Goal: Task Accomplishment & Management: Manage account settings

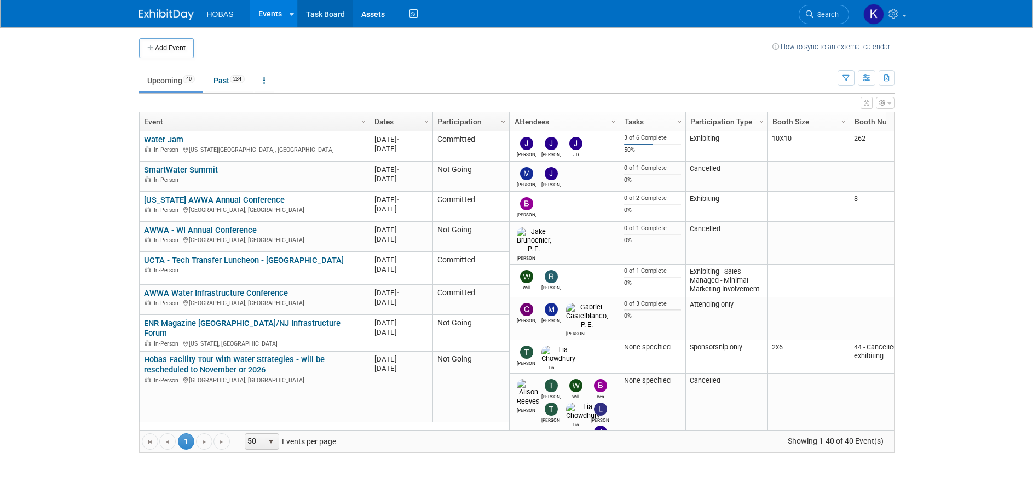
click at [320, 19] on link "Task Board" at bounding box center [325, 13] width 55 height 27
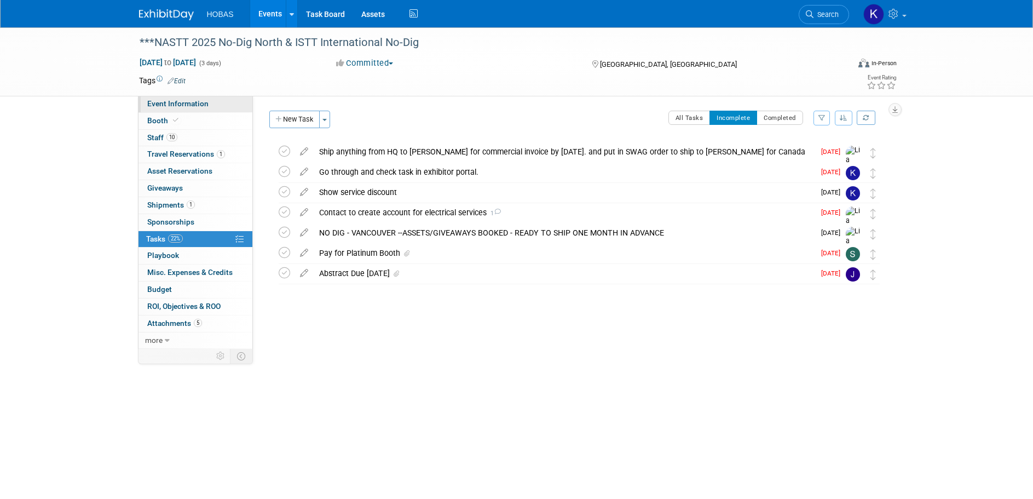
click at [176, 103] on span "Event Information" at bounding box center [177, 103] width 61 height 9
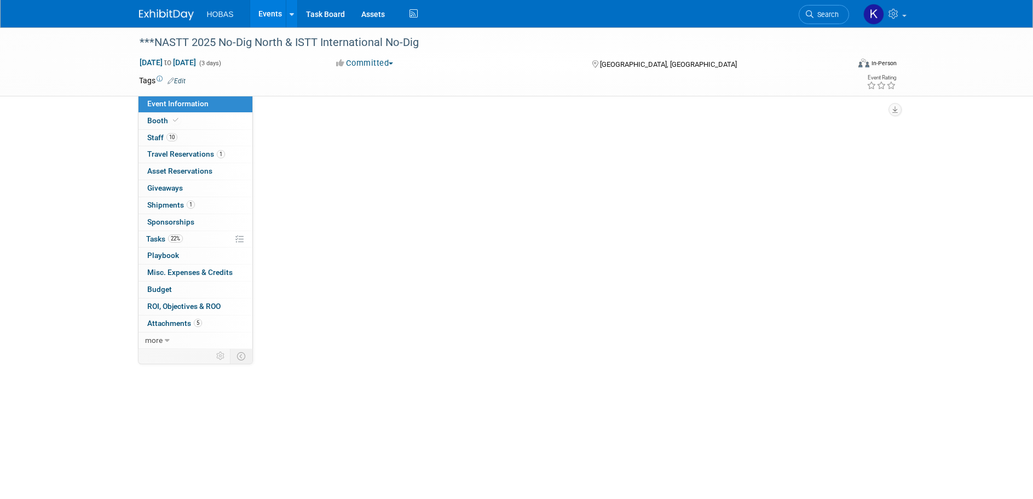
select select "Owners/Engineers"
select select "Tradeshow International"
select select "Trenchless"
select select "Exhibiting"
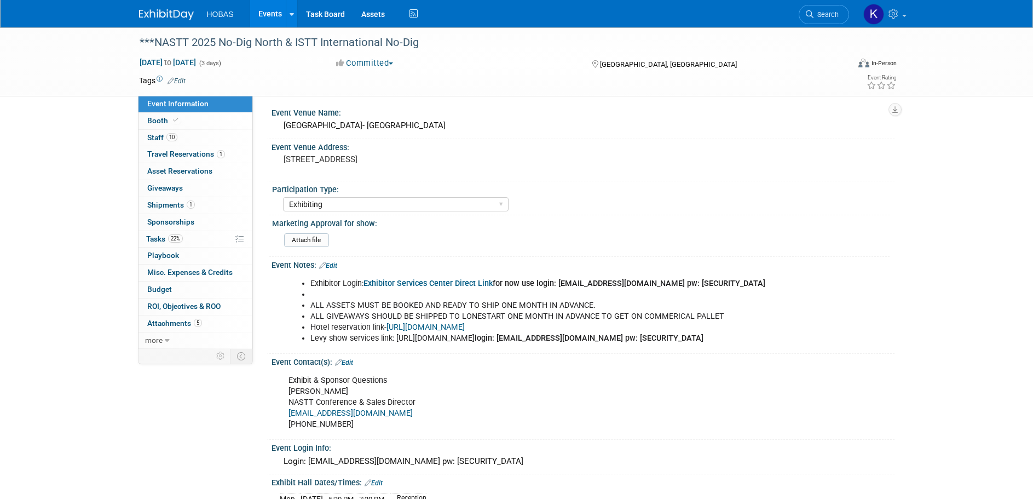
scroll to position [492, 0]
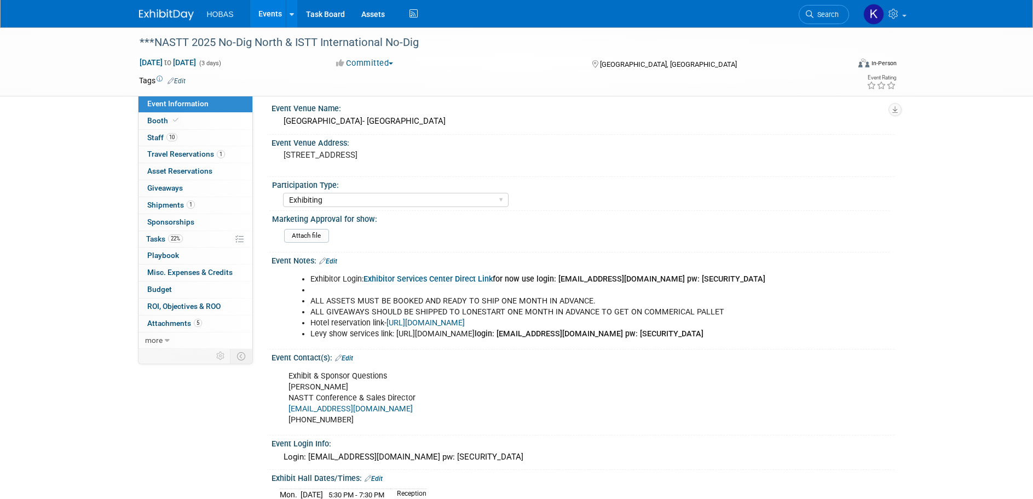
click at [484, 332] on li "Levy show services link: https://www.expotoolkit.com/expotools/WebForms/Login.a…" at bounding box center [538, 333] width 457 height 11
drag, startPoint x: 671, startPoint y: 334, endPoint x: 395, endPoint y: 330, distance: 276.4
click at [395, 330] on li "Levy show services link: https://www.expotoolkit.com/expotools/WebForms/Login.a…" at bounding box center [538, 333] width 457 height 11
copy li "https://www.expotoolkit.com/expotools/WebForms/Login.aspx?c=151&s=9623"
drag, startPoint x: 483, startPoint y: 344, endPoint x: 426, endPoint y: 345, distance: 56.9
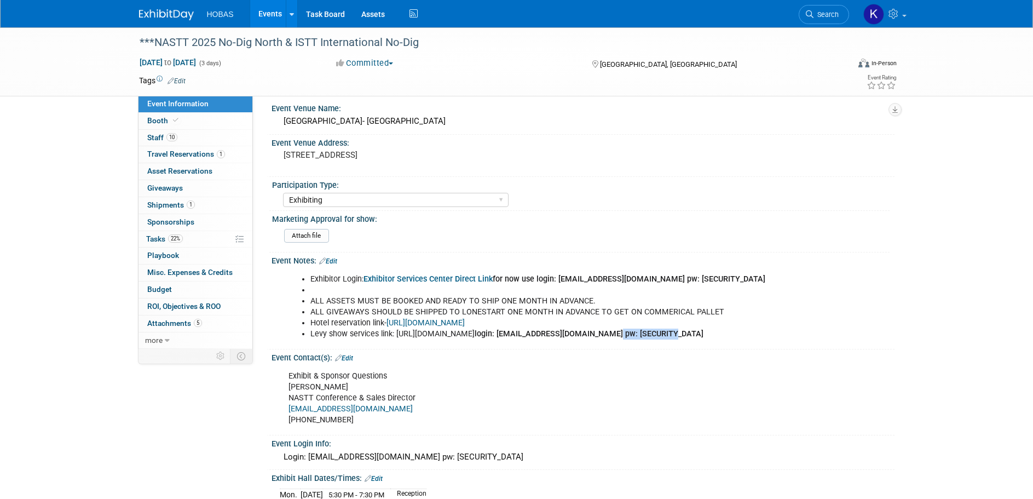
click at [426, 339] on li "Levy show services link: https://www.expotoolkit.com/expotools/WebForms/Login.a…" at bounding box center [538, 333] width 457 height 11
copy b "Welcome2025!!"
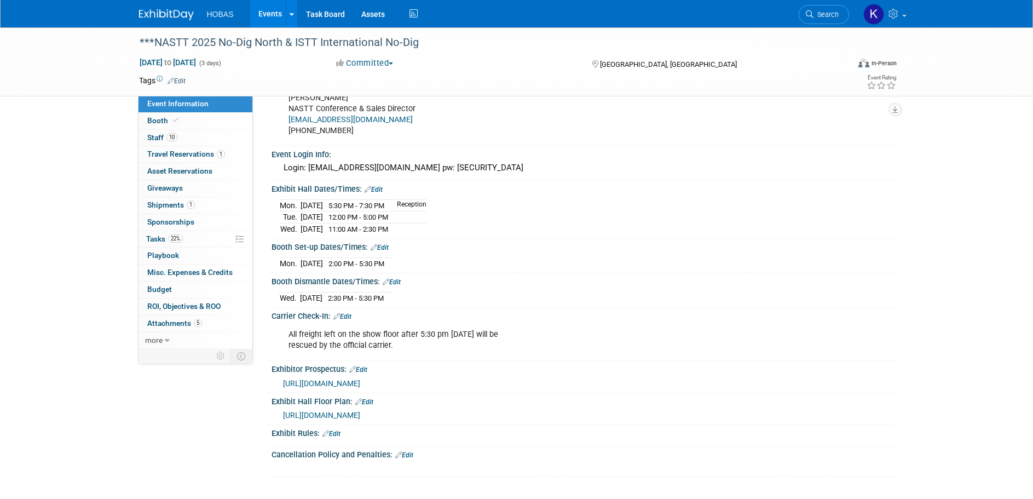
scroll to position [791, 0]
click at [172, 202] on span "Shipments 1" at bounding box center [171, 204] width 48 height 9
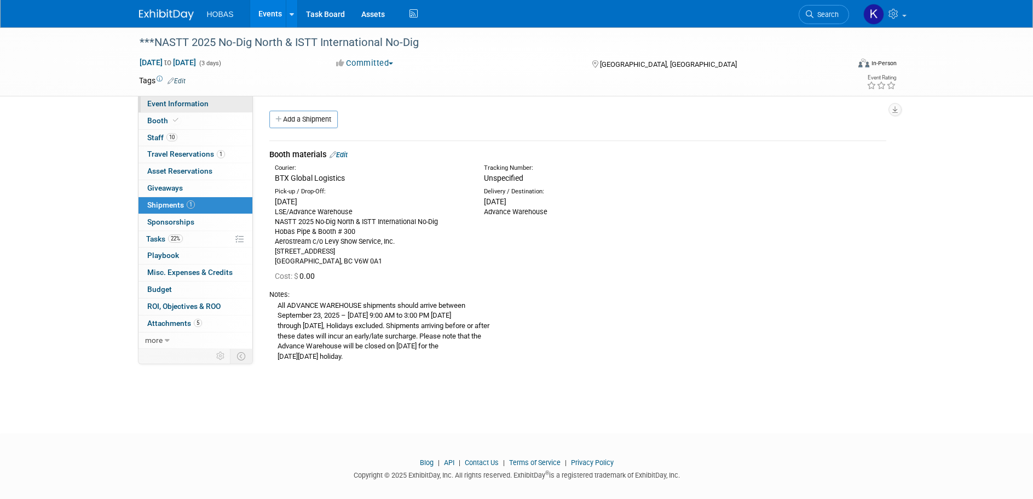
click at [171, 108] on link "Event Information" at bounding box center [195, 104] width 114 height 16
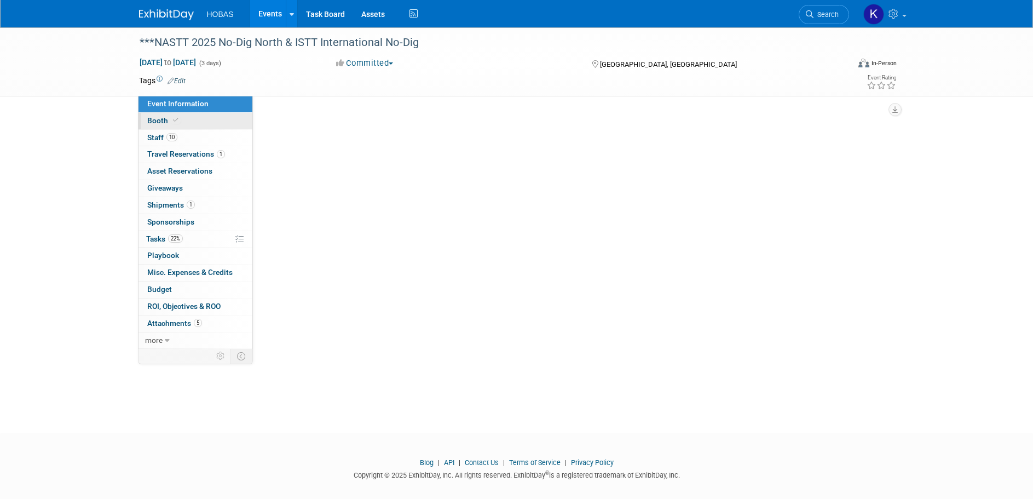
select select "Owners/Engineers"
select select "Tradeshow International"
select select "Trenchless"
select select "Exhibiting"
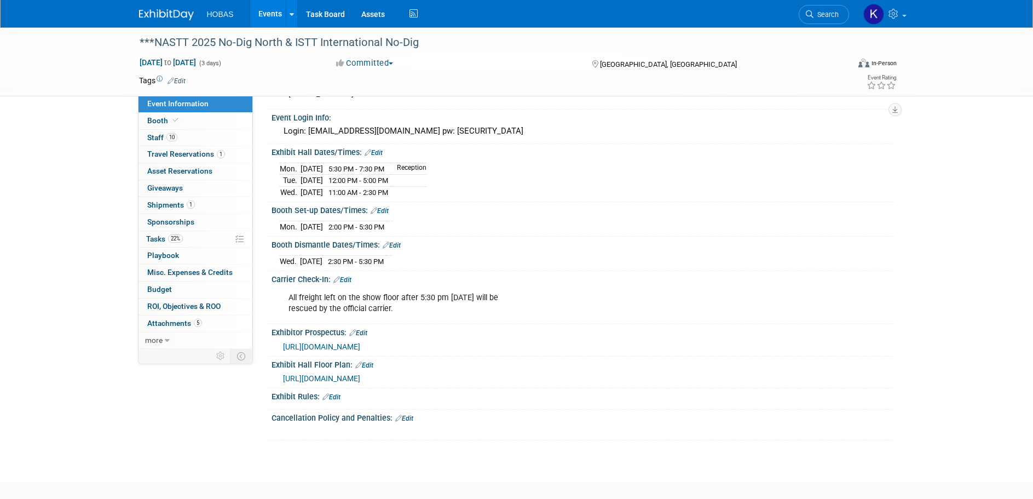
scroll to position [821, 0]
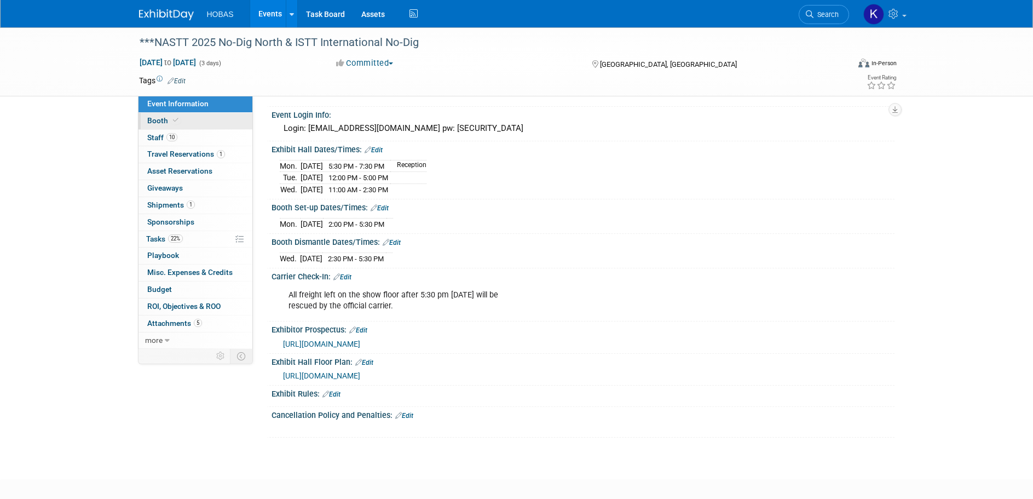
click at [179, 120] on link "Booth" at bounding box center [195, 121] width 114 height 16
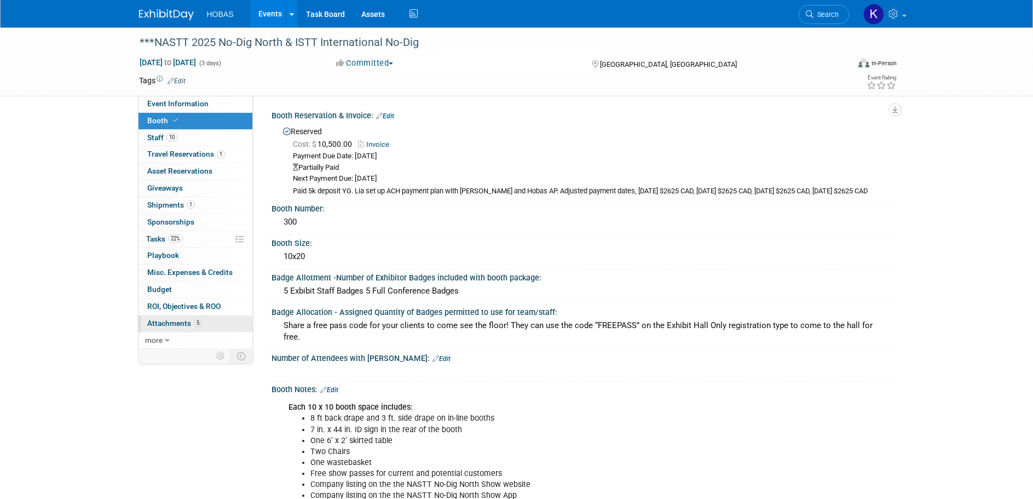
scroll to position [0, 0]
click at [160, 237] on span "Tasks 22%" at bounding box center [164, 238] width 37 height 9
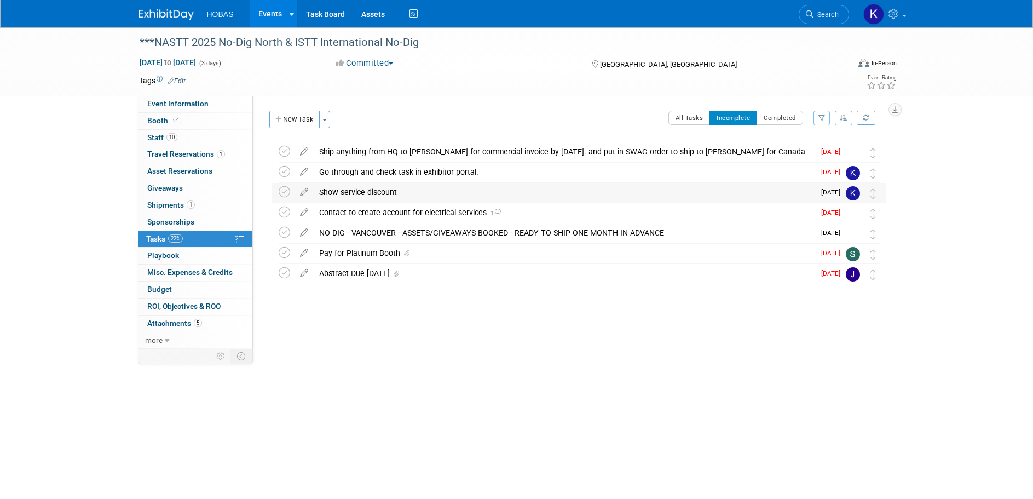
click at [458, 189] on div "Show service discount" at bounding box center [564, 192] width 501 height 19
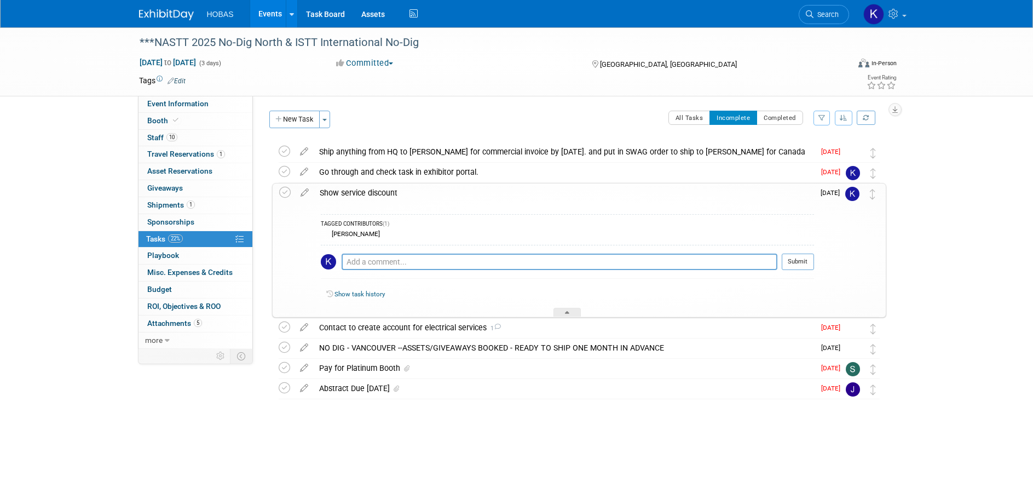
click at [409, 195] on div "Show service discount" at bounding box center [564, 192] width 500 height 19
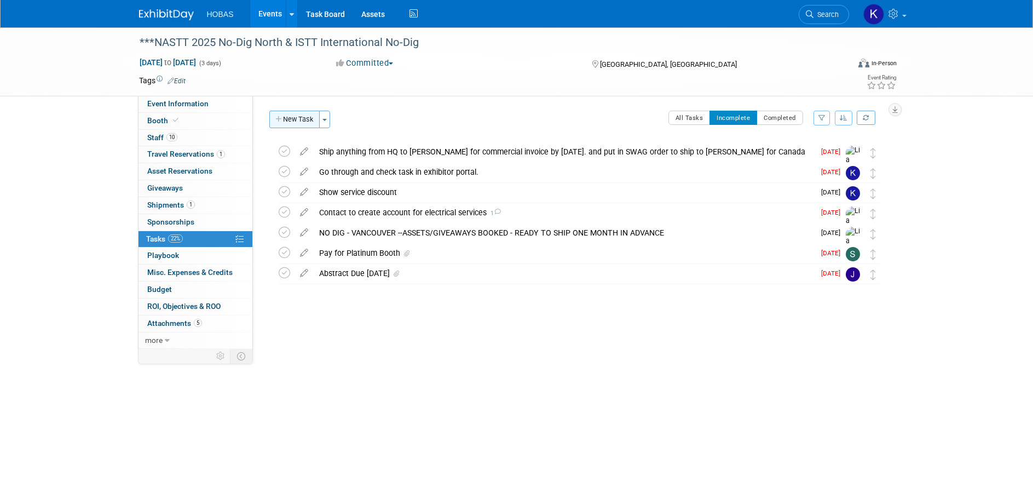
click at [296, 118] on button "New Task" at bounding box center [294, 120] width 50 height 18
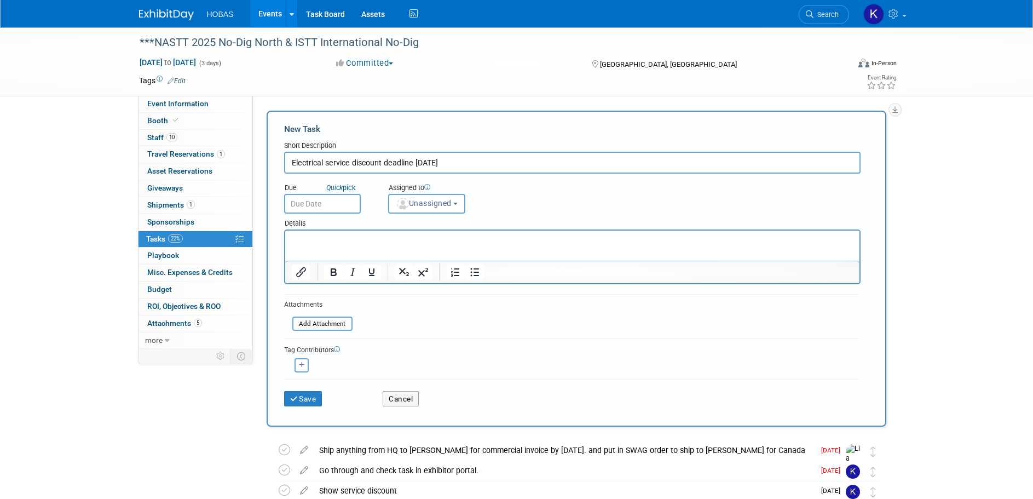
type input "Electrical service discount deadline Oct 3"
click at [317, 206] on input "text" at bounding box center [322, 204] width 77 height 20
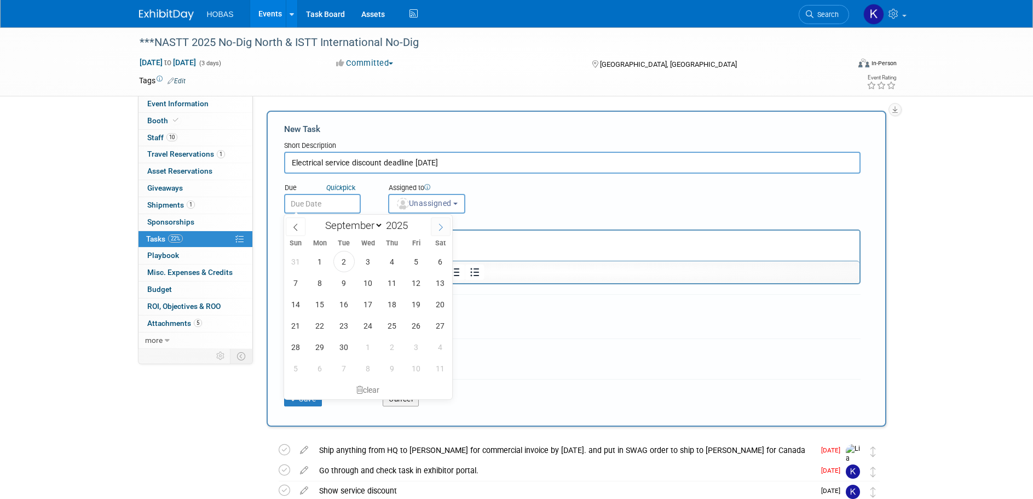
click at [438, 224] on icon at bounding box center [441, 227] width 8 height 8
select select "9"
click at [414, 262] on span "3" at bounding box center [415, 261] width 21 height 21
type input "[DATE]"
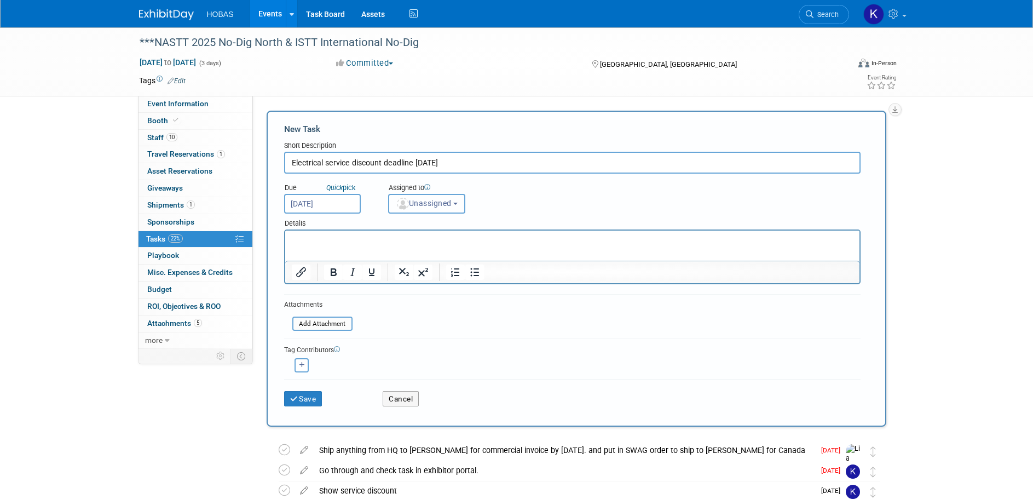
click at [421, 199] on span "Unassigned" at bounding box center [424, 203] width 56 height 9
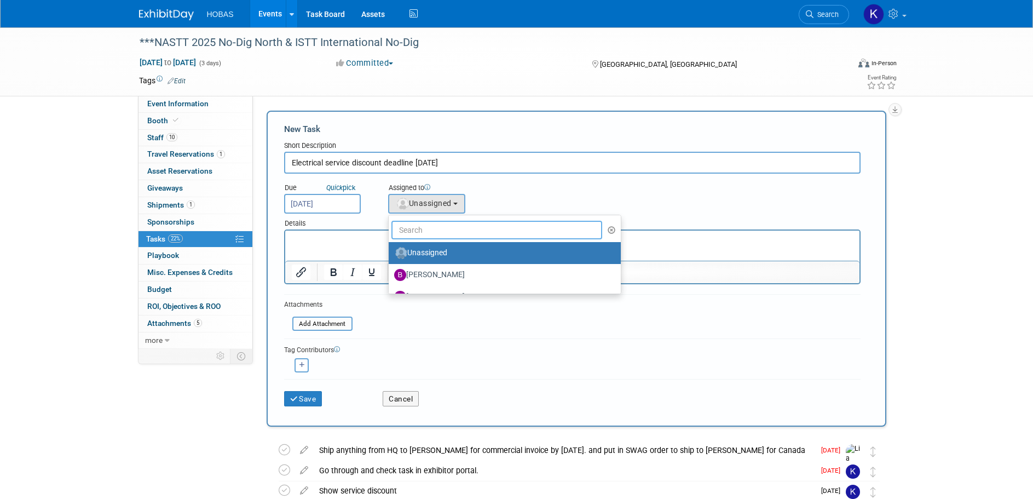
click at [425, 229] on input "text" at bounding box center [496, 230] width 211 height 19
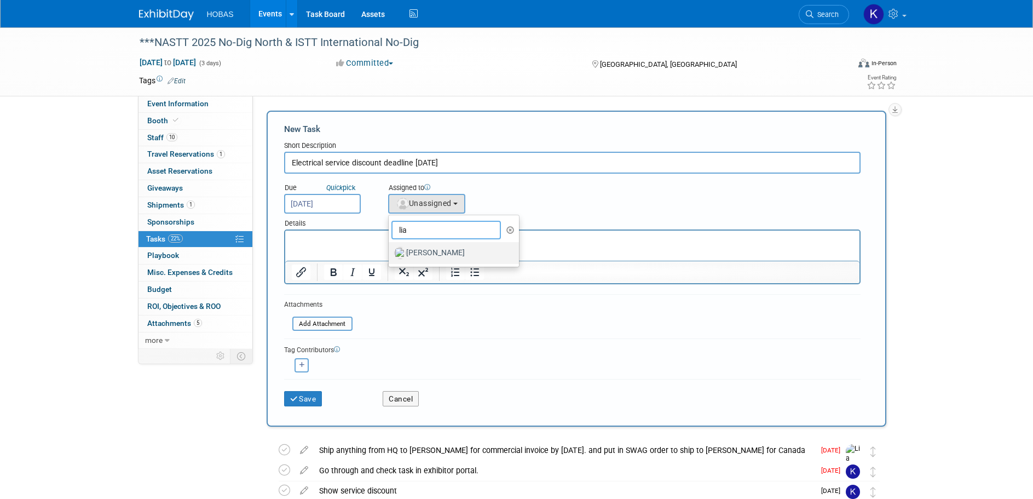
type input "lia"
click at [433, 253] on label "Lia Chowdhury" at bounding box center [451, 253] width 114 height 18
click at [390, 253] on input "Lia Chowdhury" at bounding box center [386, 251] width 7 height 7
select select "f5a8240d-6b50-4f68-9d37-aaf90479bf2e"
click at [366, 242] on p "Rich Text Area. Press ALT-0 for help." at bounding box center [571, 240] width 561 height 11
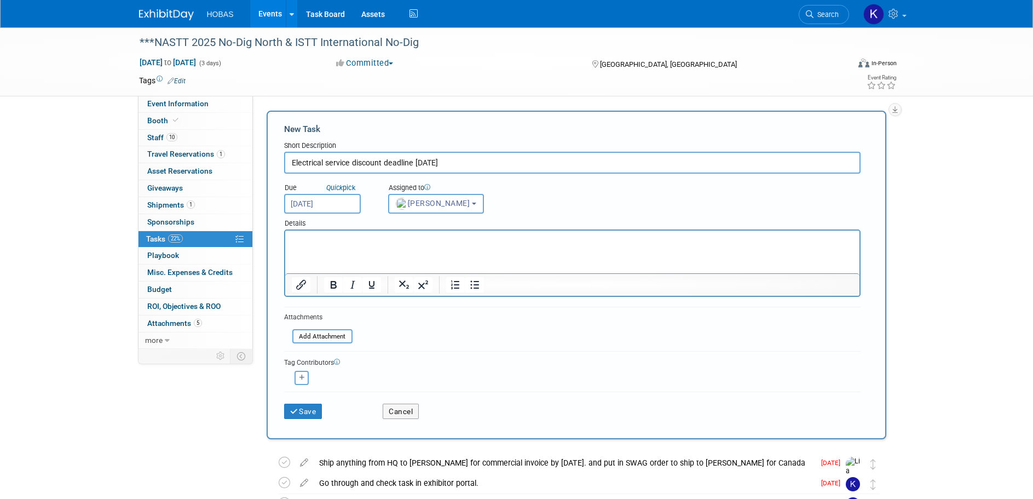
paste body "Rich Text Area. Press ALT-0 for help."
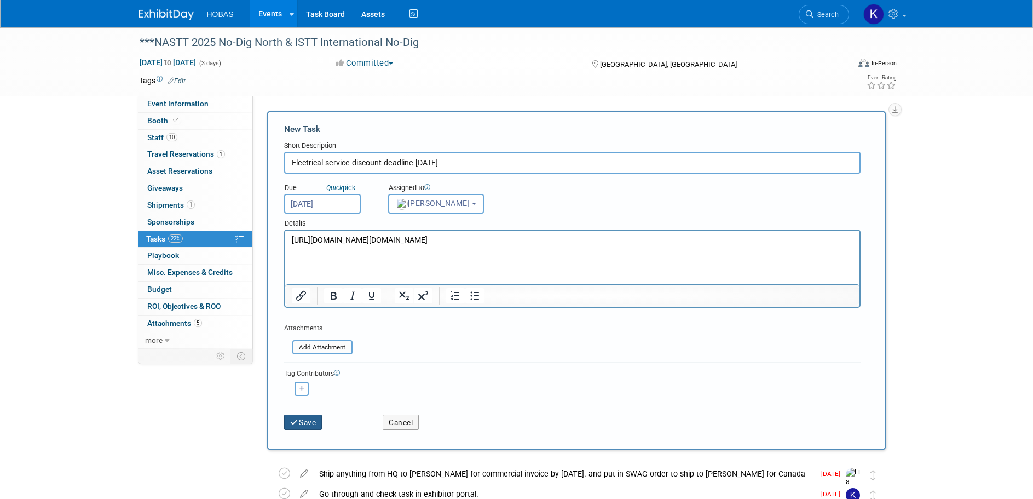
click at [309, 419] on button "Save" at bounding box center [303, 421] width 38 height 15
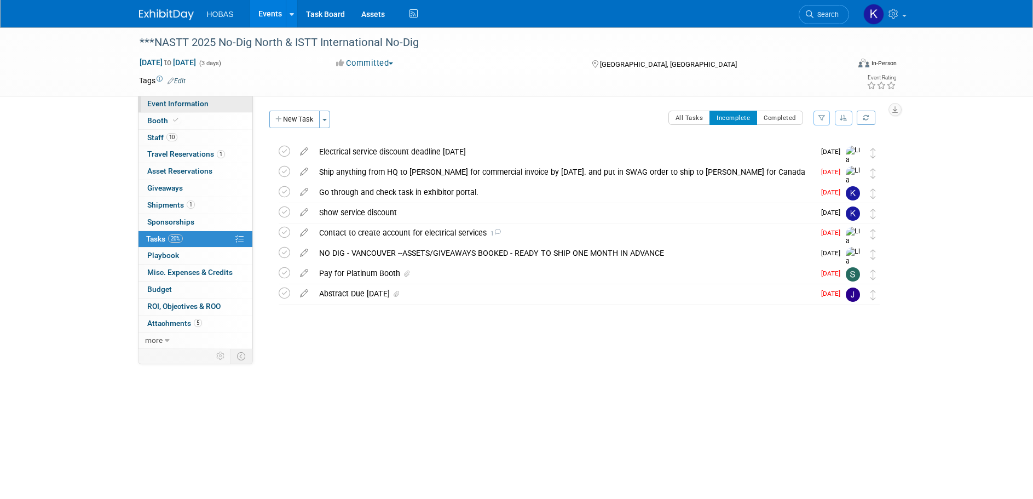
click at [185, 98] on link "Event Information" at bounding box center [195, 104] width 114 height 16
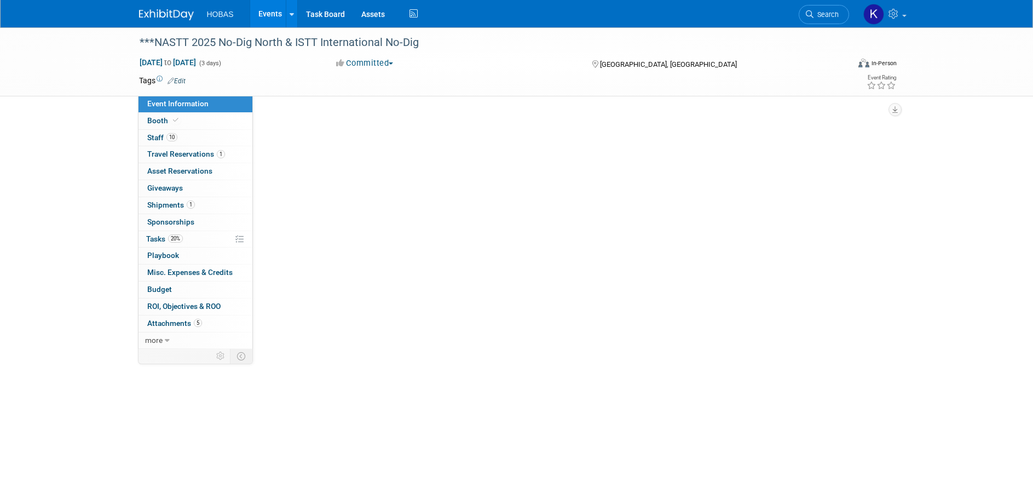
select select "Owners/Engineers"
select select "Tradeshow International"
select select "Trenchless"
select select "Exhibiting"
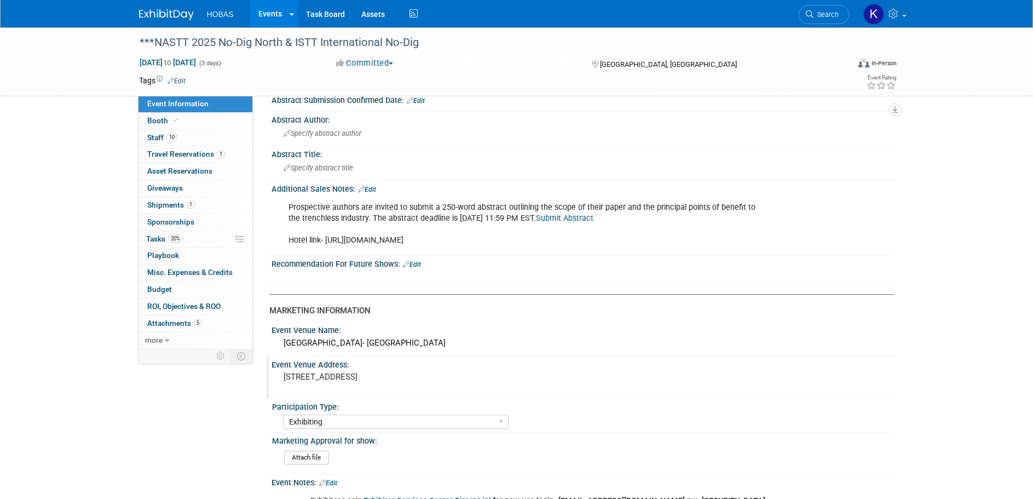
scroll to position [383, 0]
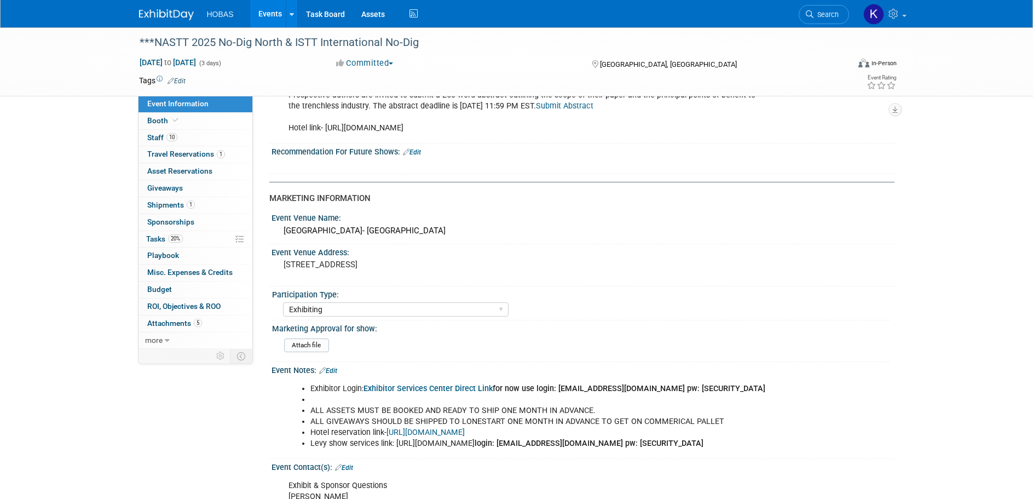
click at [446, 387] on link "Exhibitor Services Center Direct Link" at bounding box center [427, 388] width 129 height 9
drag, startPoint x: 719, startPoint y: 391, endPoint x: 664, endPoint y: 390, distance: 54.7
click at [664, 390] on li "Exhibitor Login: Exhibitor Services Center Direct Link for now use login: ygree…" at bounding box center [538, 388] width 457 height 11
copy b "Welcome2025!!"
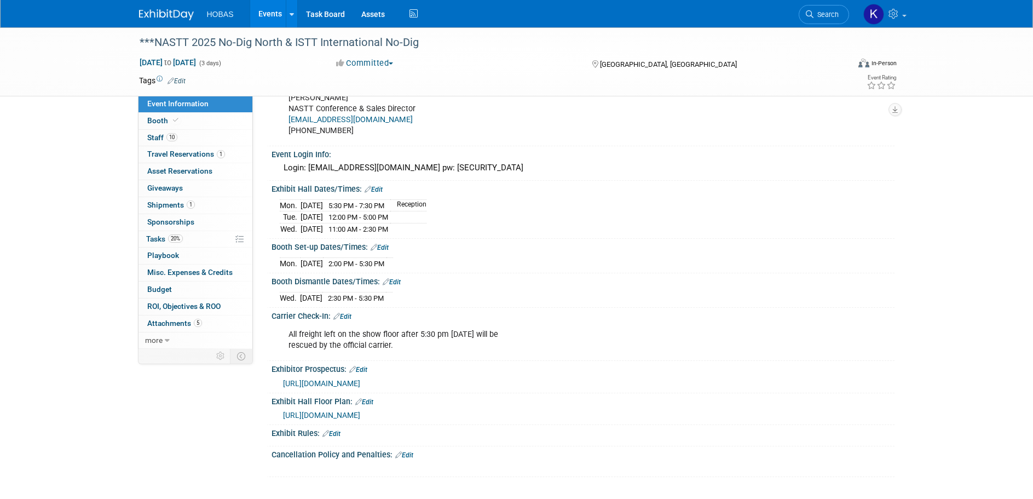
scroll to position [791, 0]
click at [157, 238] on span "Tasks 20%" at bounding box center [164, 238] width 37 height 9
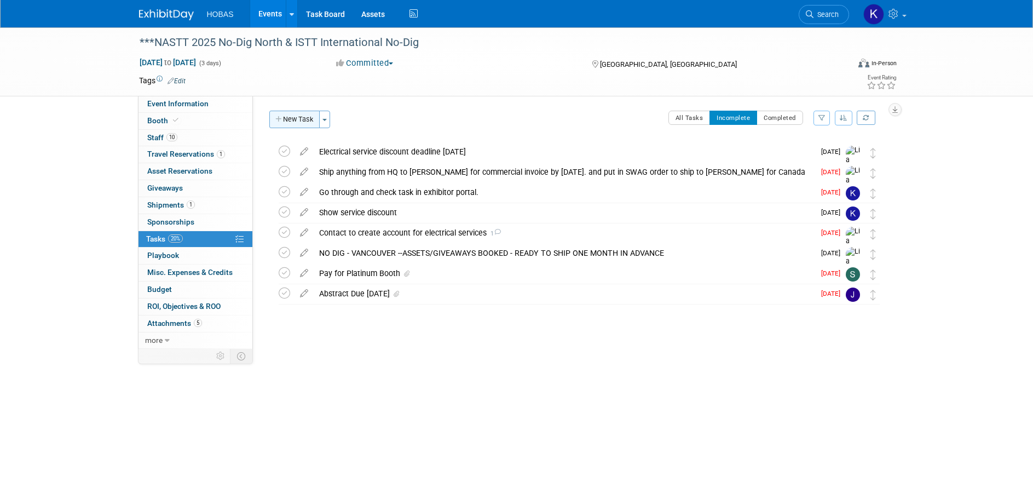
click at [278, 117] on icon "button" at bounding box center [279, 119] width 8 height 7
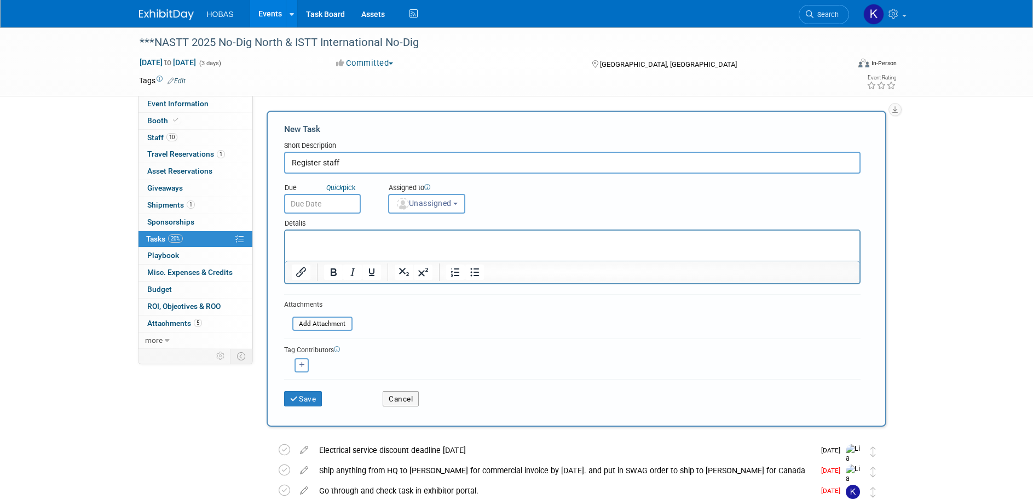
type input "Register staff"
click at [318, 239] on p "Rich Text Area. Press ALT-0 for help." at bounding box center [571, 240] width 561 height 11
click at [327, 197] on input "text" at bounding box center [322, 204] width 77 height 20
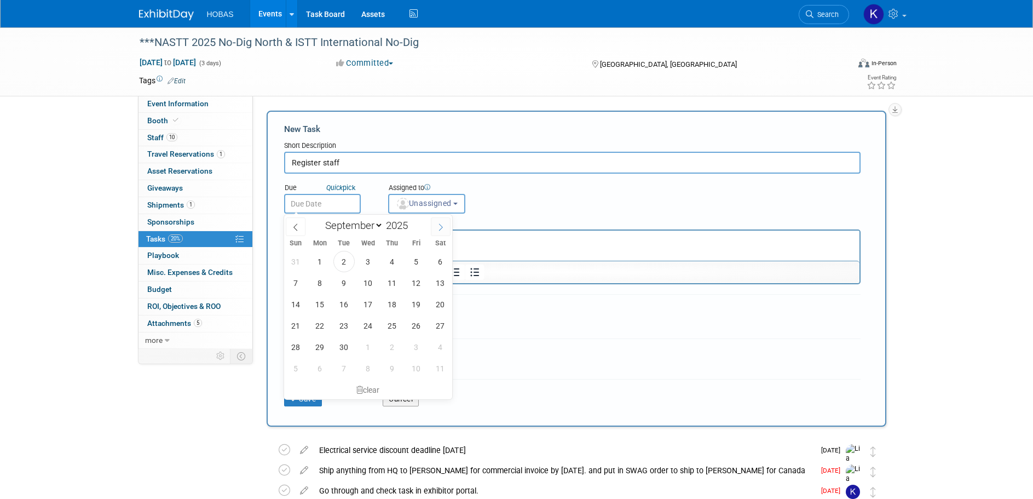
click at [437, 231] on span at bounding box center [441, 226] width 20 height 19
select select "9"
click at [417, 267] on span "3" at bounding box center [415, 261] width 21 height 21
type input "[DATE]"
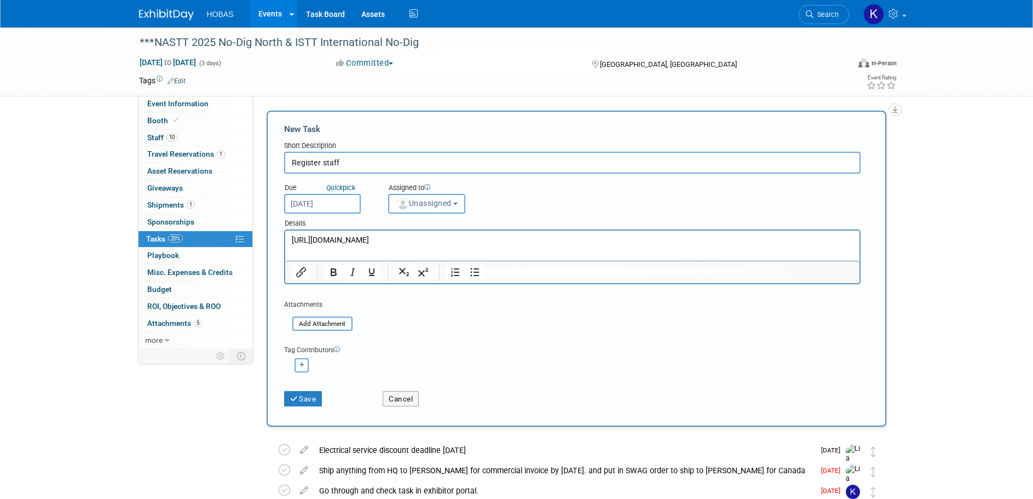
click at [440, 204] on span "Unassigned" at bounding box center [424, 203] width 56 height 9
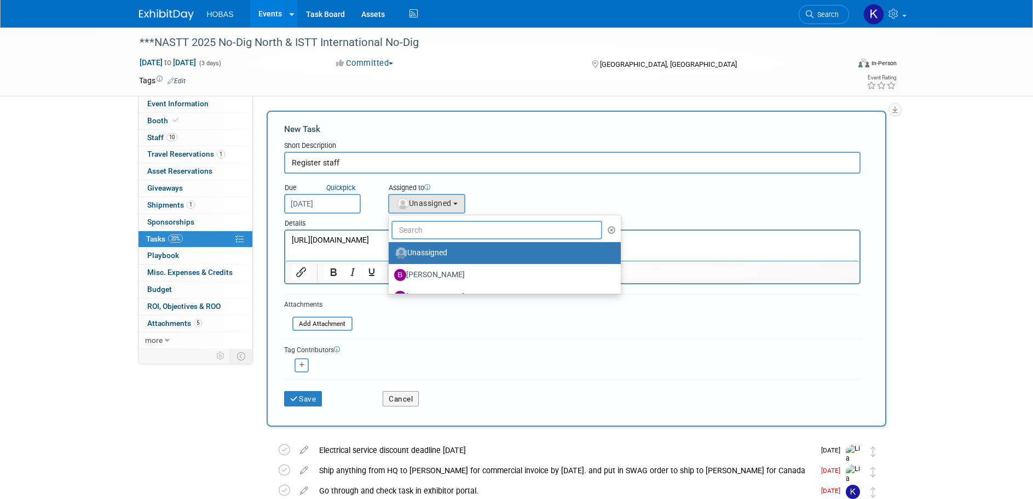
click at [465, 231] on input "text" at bounding box center [496, 230] width 211 height 19
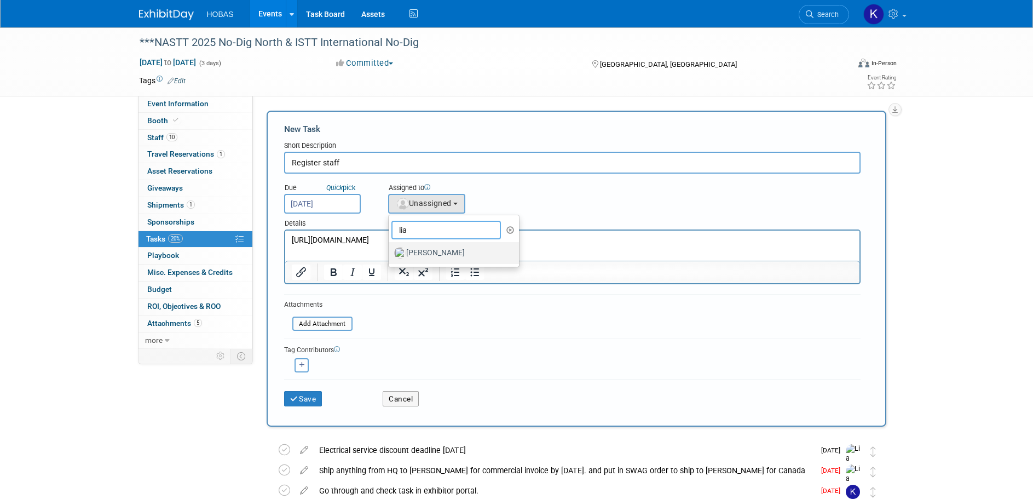
type input "lia"
click at [448, 252] on label "Lia Chowdhury" at bounding box center [451, 253] width 114 height 18
click at [390, 252] on input "Lia Chowdhury" at bounding box center [386, 251] width 7 height 7
select select "f5a8240d-6b50-4f68-9d37-aaf90479bf2e"
click at [305, 400] on button "Save" at bounding box center [303, 398] width 38 height 15
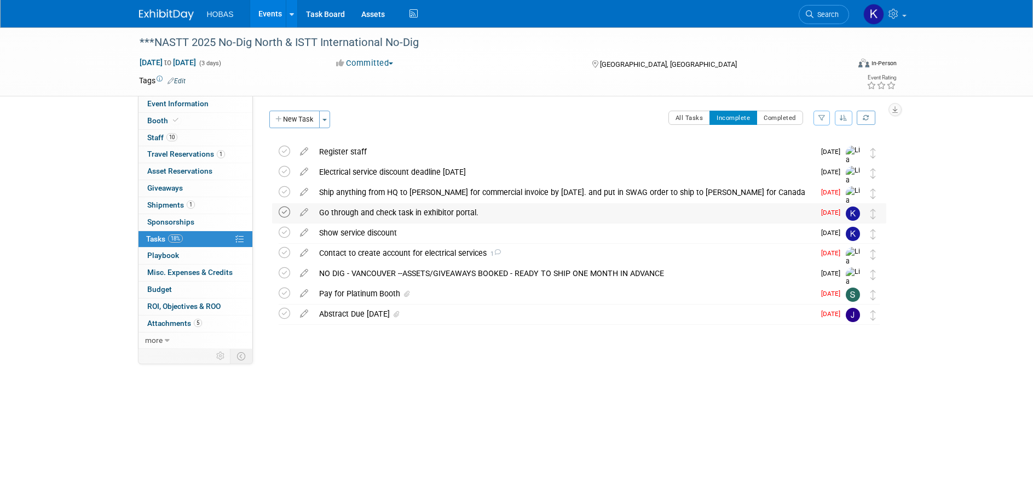
click at [284, 211] on icon at bounding box center [284, 211] width 11 height 11
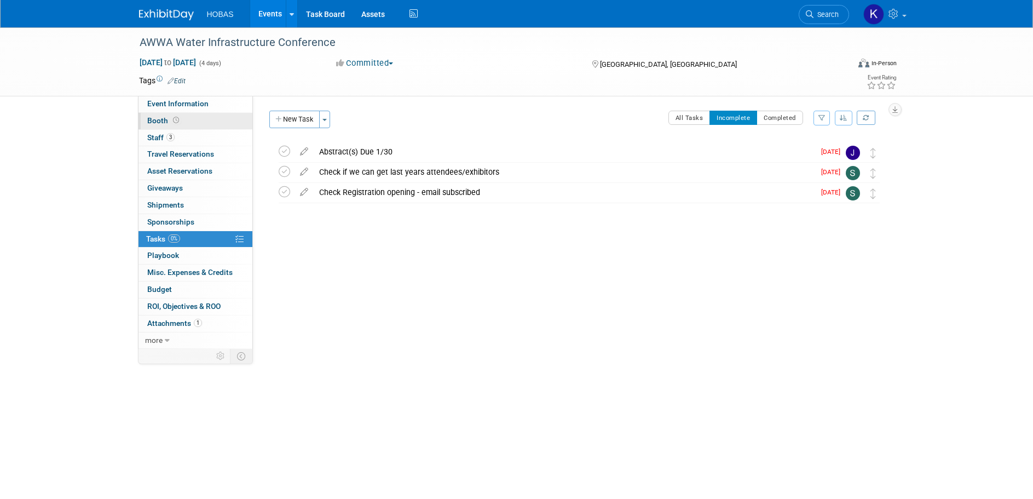
click at [163, 124] on span "Booth" at bounding box center [164, 120] width 34 height 9
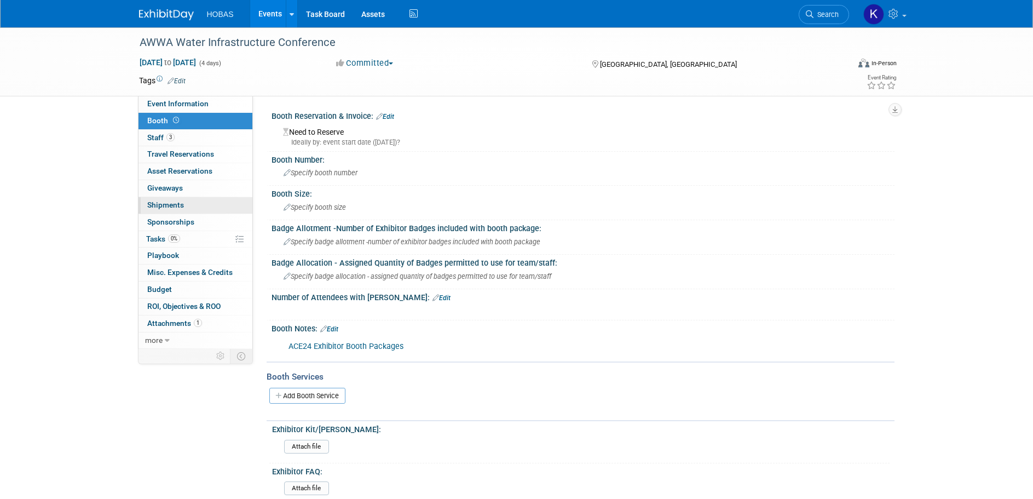
click at [168, 200] on span "Shipments 0" at bounding box center [165, 204] width 37 height 9
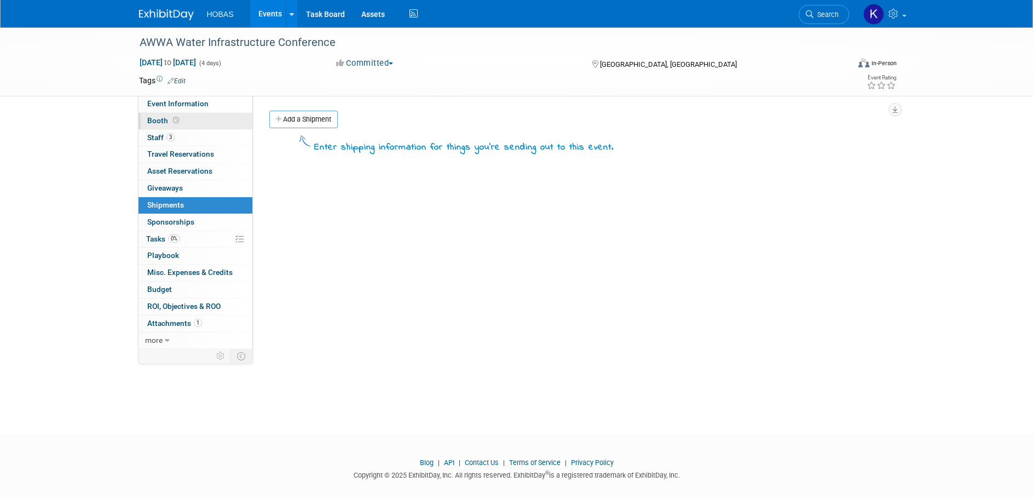
click at [176, 118] on icon at bounding box center [176, 120] width 6 height 6
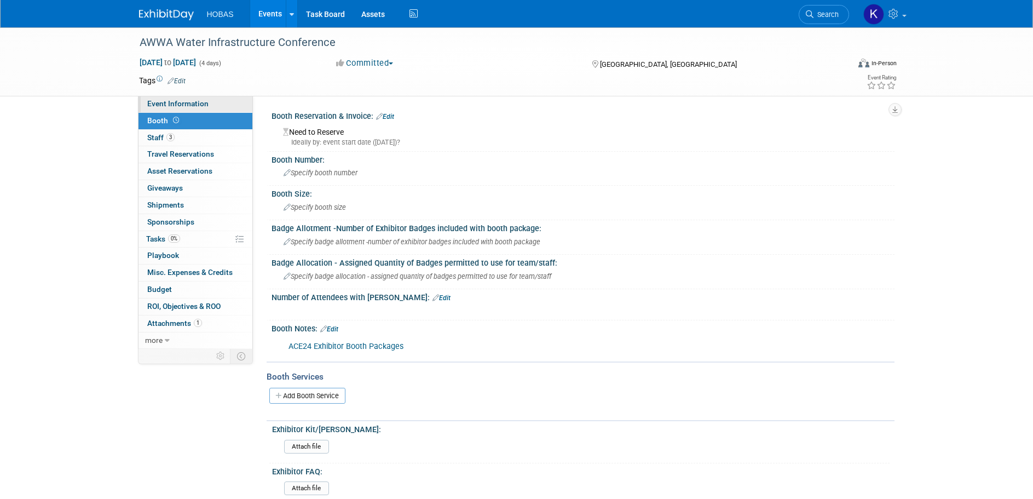
click at [194, 101] on span "Event Information" at bounding box center [177, 103] width 61 height 9
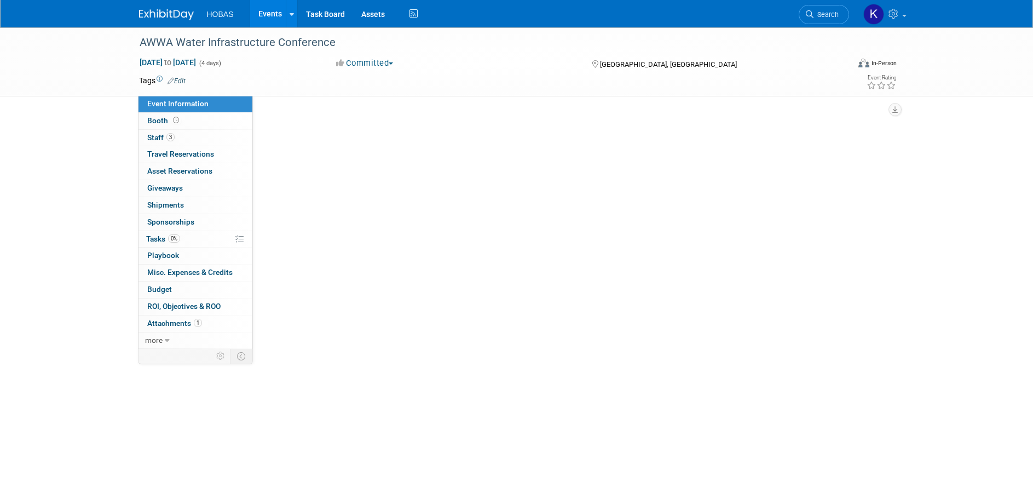
select select "Tradeshow National"
select select "Attending only"
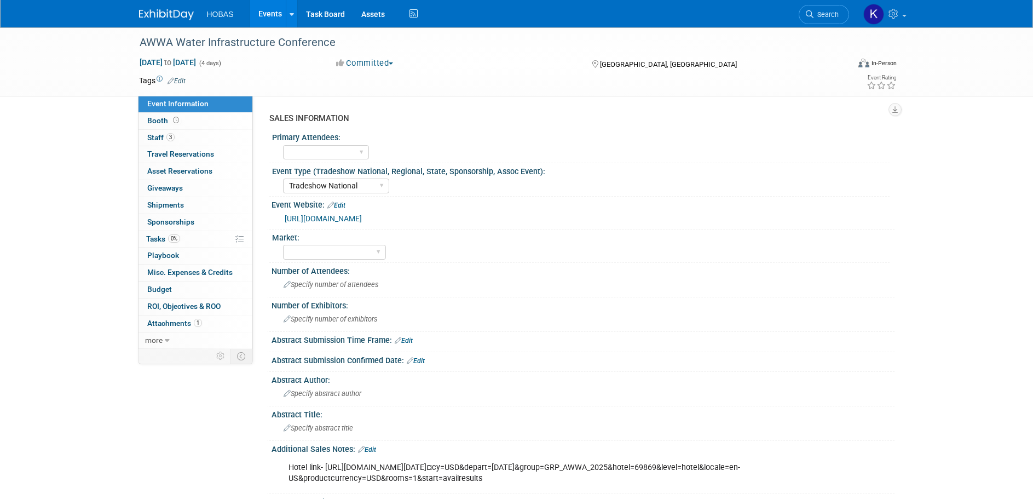
click at [362, 216] on link "https://www.awwa.org/event/water-infrastructure-conference/#attend" at bounding box center [323, 218] width 77 height 9
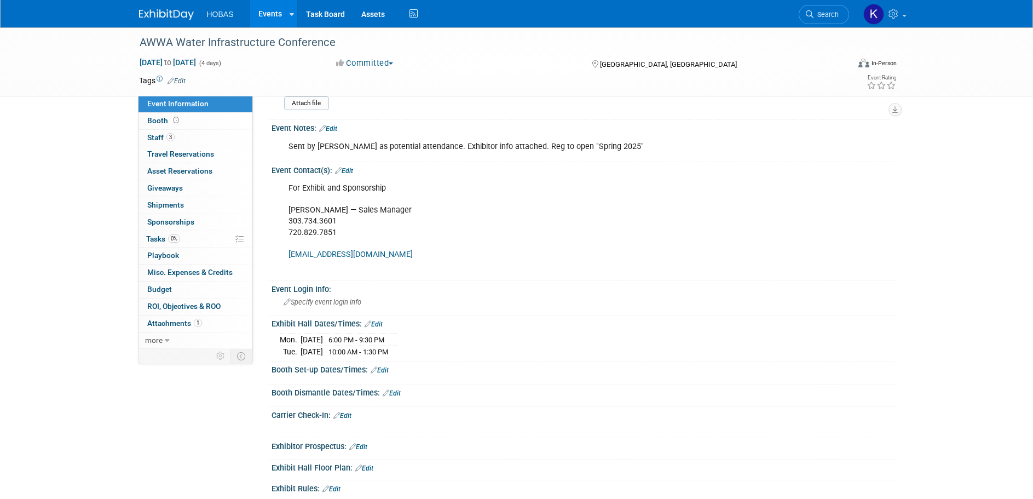
scroll to position [754, 0]
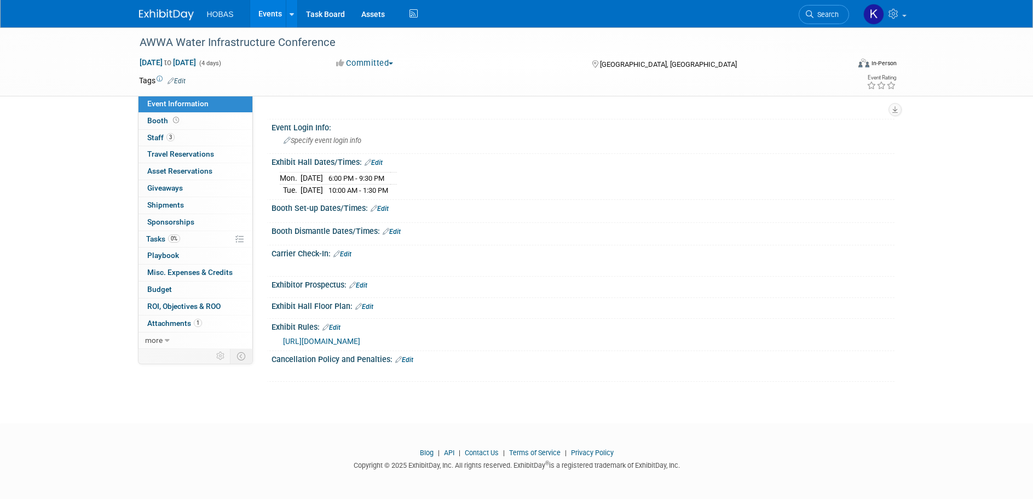
click at [372, 304] on link "Edit" at bounding box center [364, 307] width 18 height 8
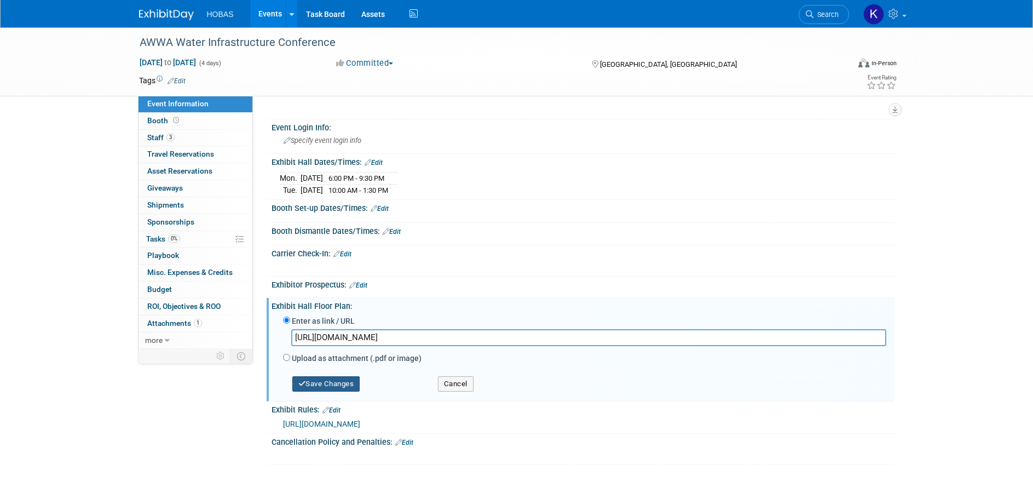
type input "https://s36.a2zinc.net/clients/awwa/wic2025/public/EventMap.aspx?shMode=E&ID=999"
click at [342, 387] on button "Save Changes" at bounding box center [326, 383] width 68 height 15
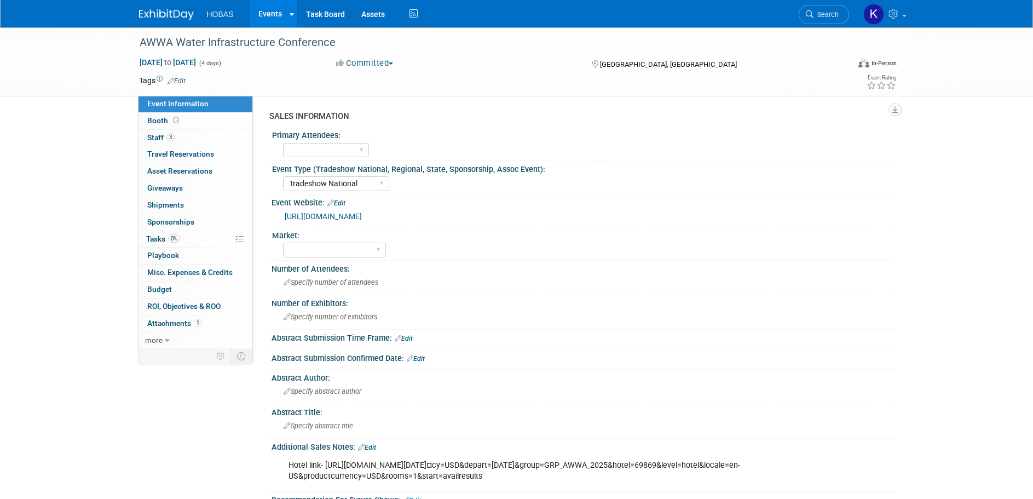
scroll to position [0, 0]
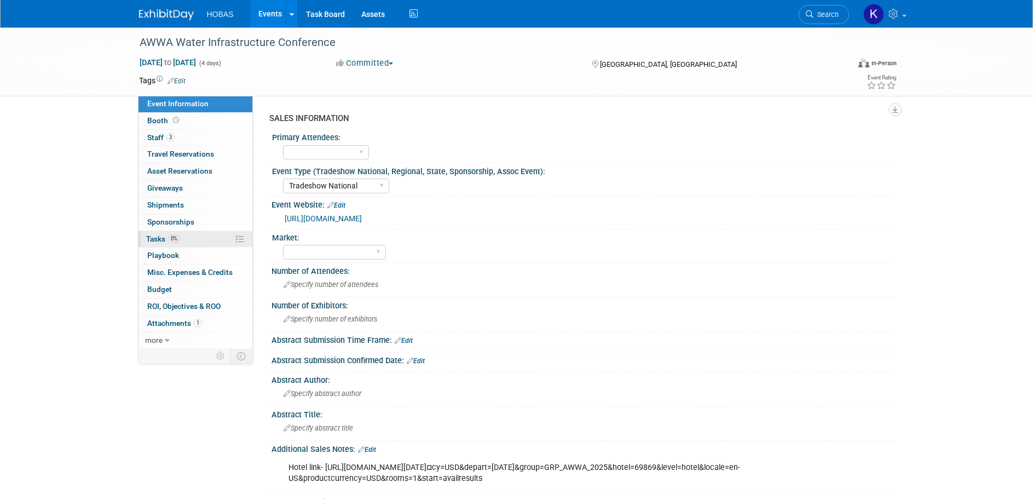
click at [161, 237] on span "Tasks 0%" at bounding box center [163, 238] width 34 height 9
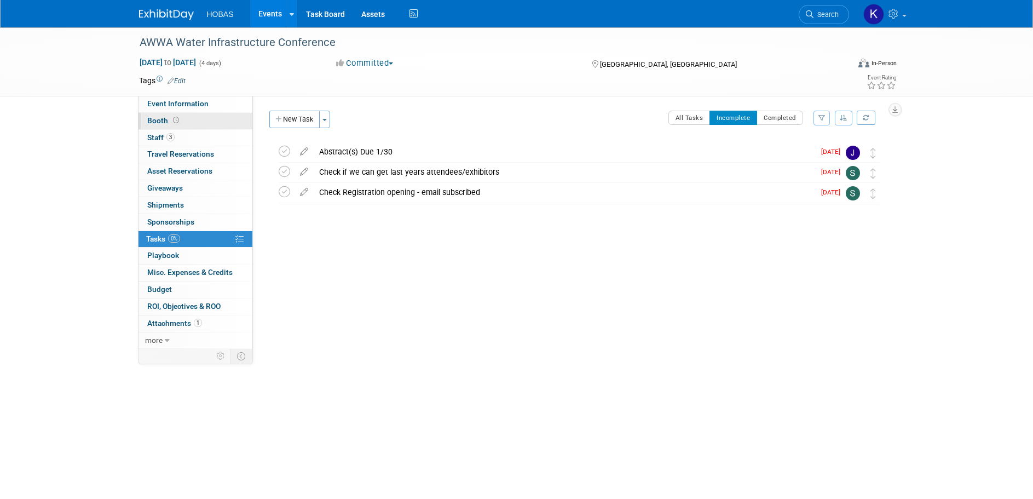
click at [191, 120] on link "Booth" at bounding box center [195, 121] width 114 height 16
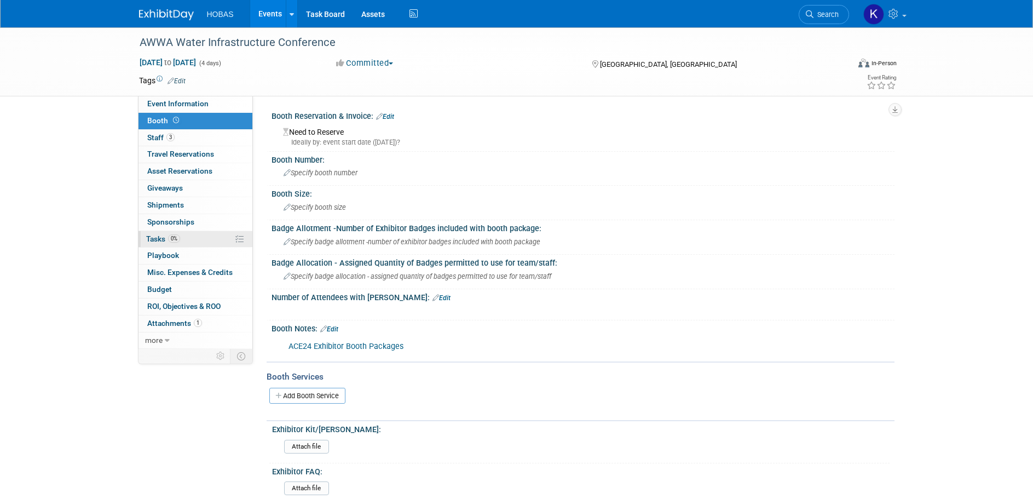
click at [155, 240] on span "Tasks 0%" at bounding box center [163, 238] width 34 height 9
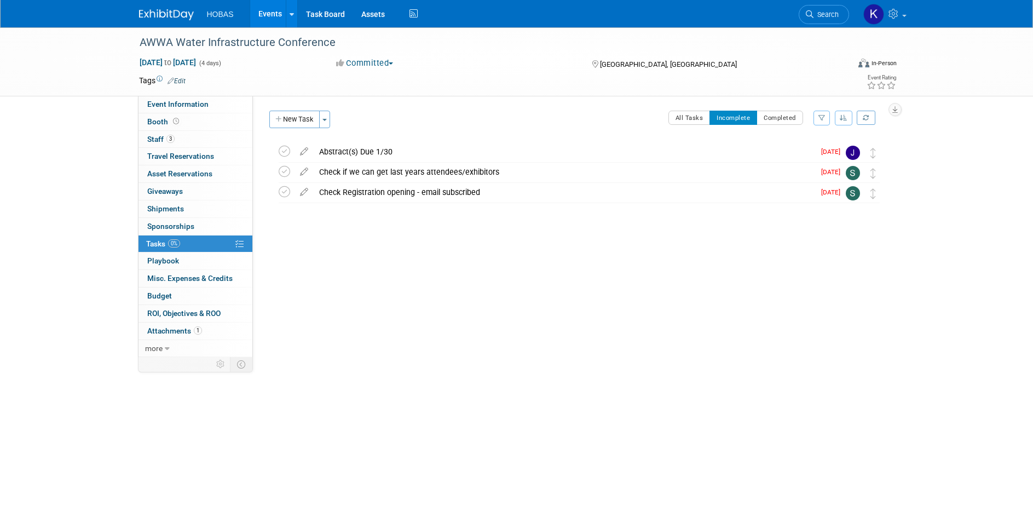
click at [266, 15] on link "Events" at bounding box center [270, 13] width 40 height 27
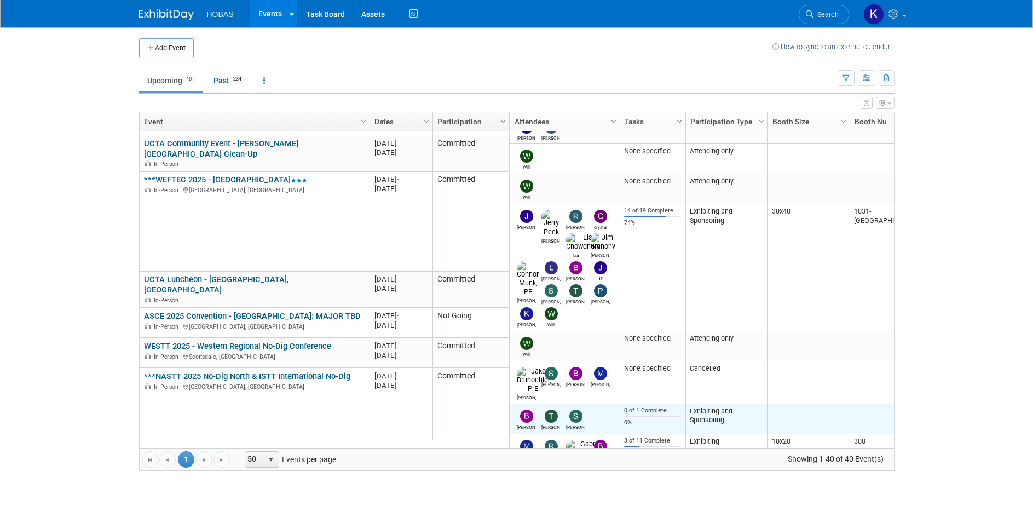
scroll to position [383, 0]
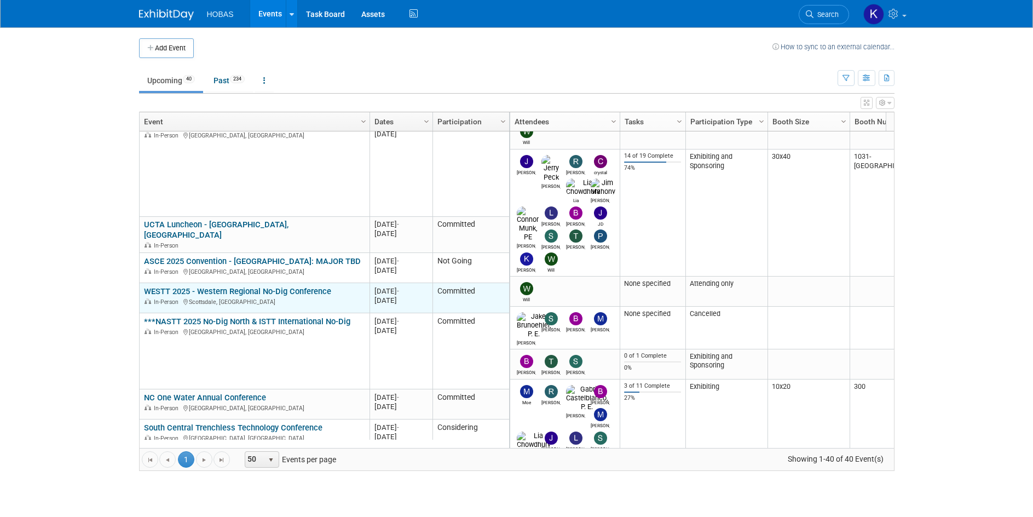
click at [266, 286] on link "WESTT 2025 - Western Regional No-Dig Conference" at bounding box center [237, 291] width 187 height 10
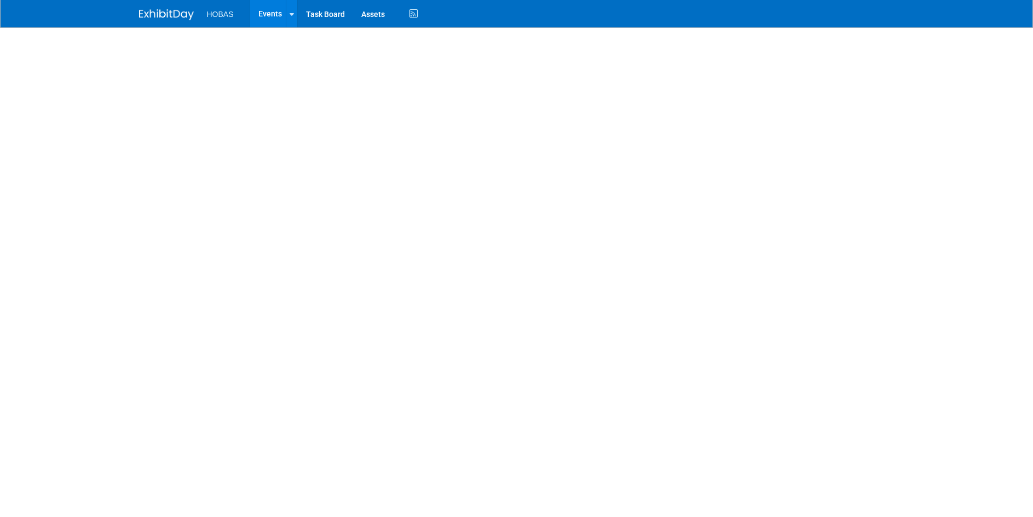
select select "Tradeshow Regional"
select select "Trenchless"
select select "Exhibiting and Sponsoring"
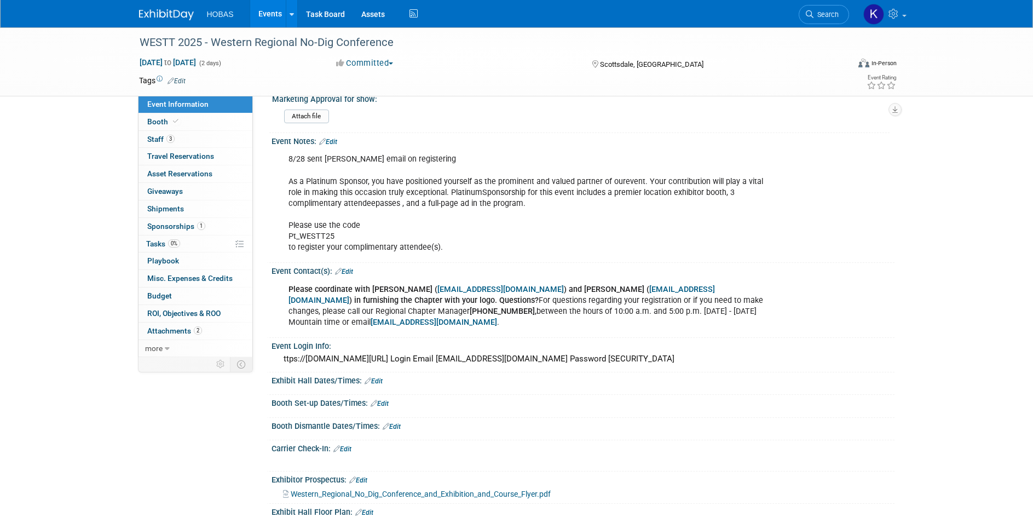
scroll to position [547, 0]
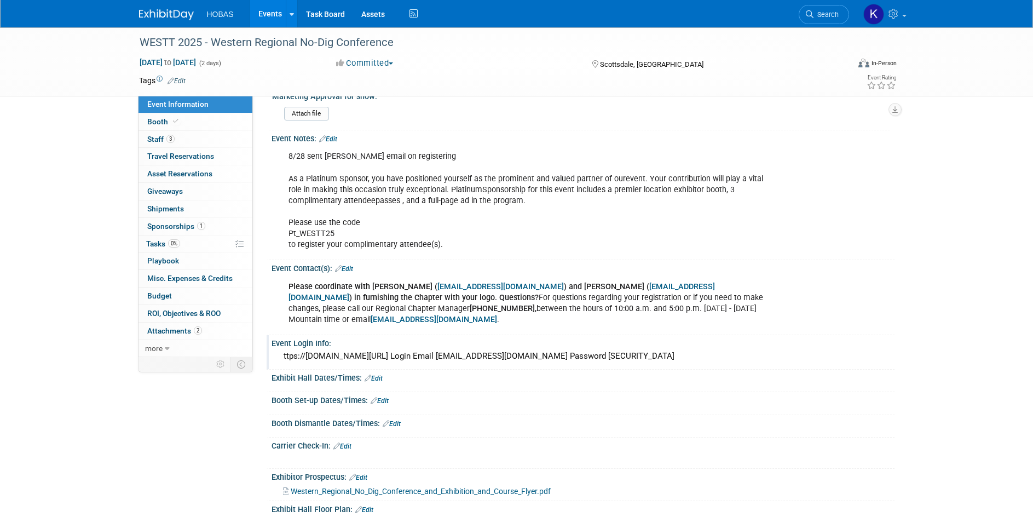
click at [405, 347] on div "ttps://[DOMAIN_NAME][URL] Login Email [EMAIL_ADDRESS][DOMAIN_NAME] Password [SE…" at bounding box center [583, 355] width 606 height 17
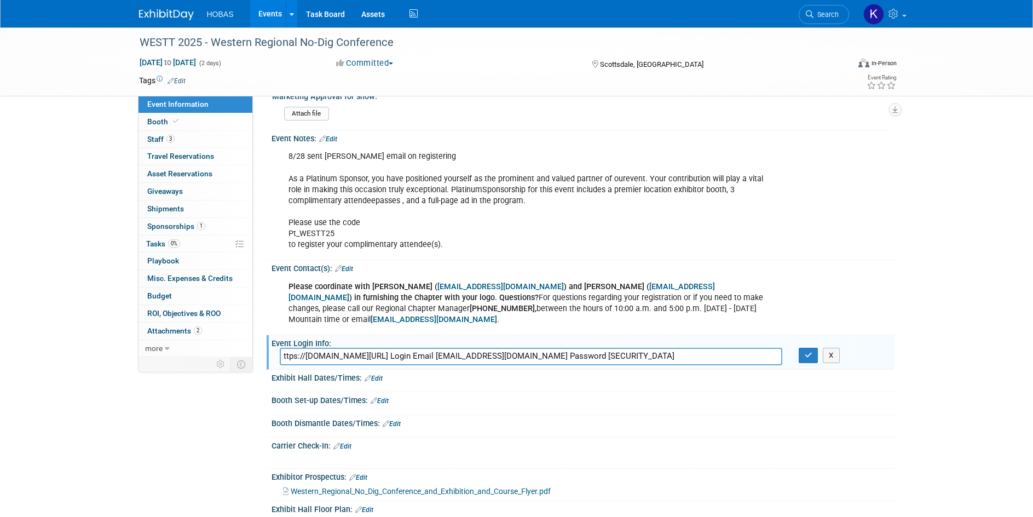
drag, startPoint x: 483, startPoint y: 346, endPoint x: 271, endPoint y: 345, distance: 212.3
click at [271, 347] on div "ttps://[DOMAIN_NAME][URL] Login Email [EMAIL_ADDRESS][DOMAIN_NAME] Password [SE…" at bounding box center [530, 355] width 519 height 17
drag, startPoint x: 530, startPoint y: 344, endPoint x: 635, endPoint y: 338, distance: 104.7
click at [635, 347] on input "ttps://[DOMAIN_NAME][URL] Login Email [EMAIL_ADDRESS][DOMAIN_NAME] Password [SE…" at bounding box center [531, 355] width 502 height 17
drag, startPoint x: 720, startPoint y: 345, endPoint x: 677, endPoint y: 344, distance: 42.7
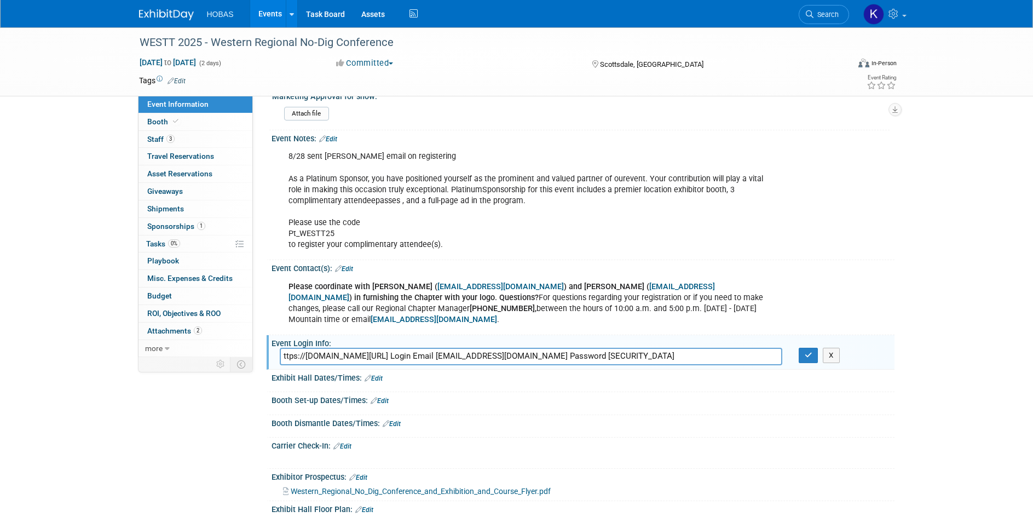
click at [677, 347] on input "ttps://[DOMAIN_NAME][URL] Login Email [EMAIL_ADDRESS][DOMAIN_NAME] Password [SE…" at bounding box center [531, 355] width 502 height 17
click at [539, 405] on div "Save Changes Cancel" at bounding box center [582, 408] width 623 height 7
click at [829, 258] on div "Event Notes: Edit 8/28 sent [PERSON_NAME] email on registering As a Platinum Sp…" at bounding box center [580, 195] width 628 height 130
click at [806, 351] on icon "button" at bounding box center [808, 354] width 8 height 7
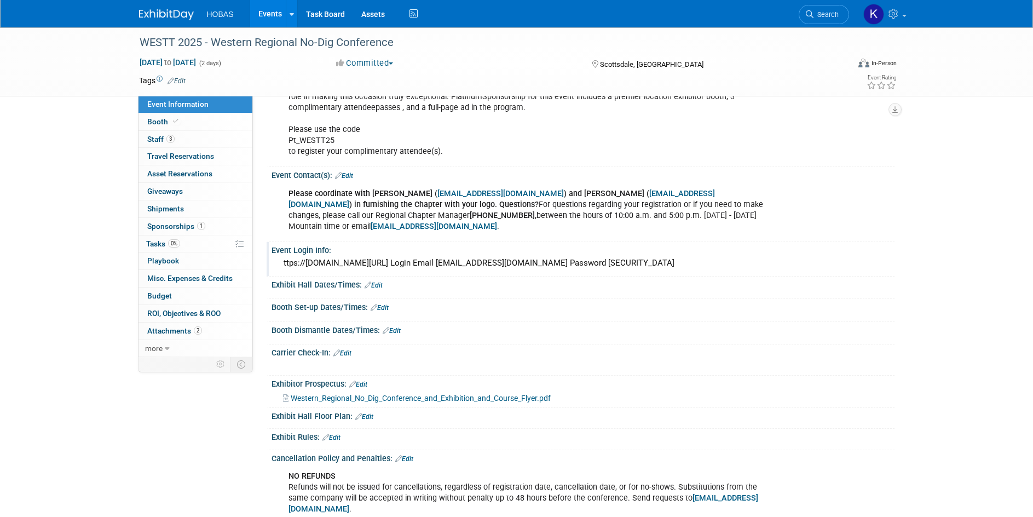
scroll to position [711, 0]
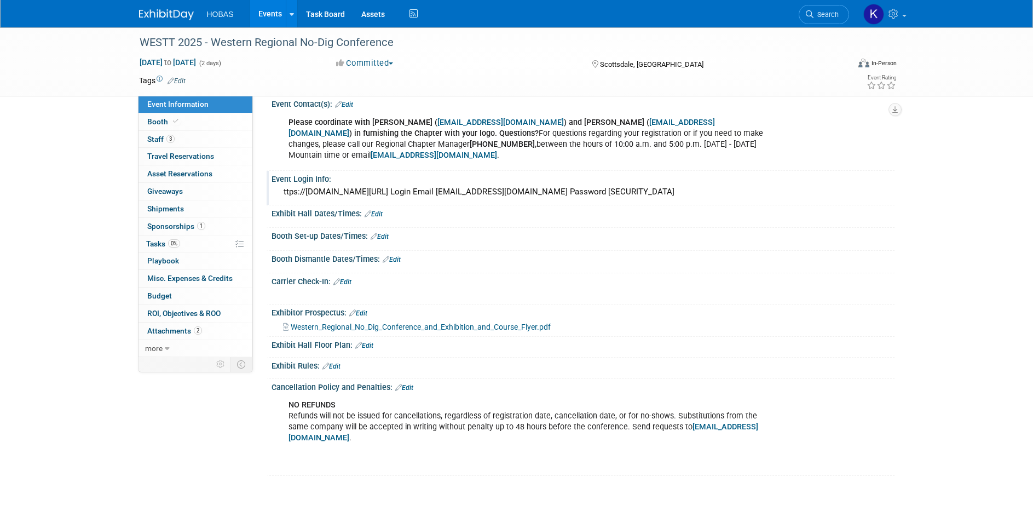
click at [381, 210] on link "Edit" at bounding box center [373, 214] width 18 height 8
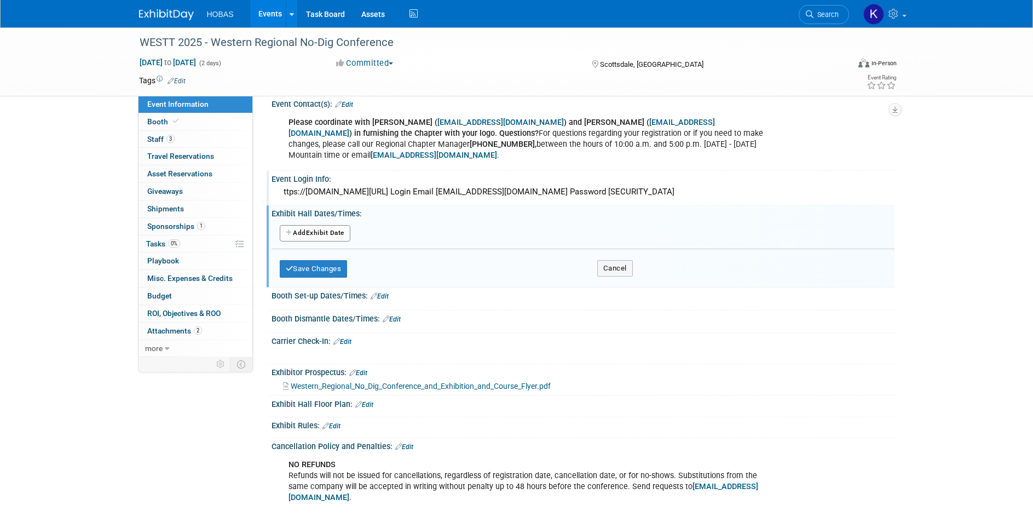
click at [334, 225] on button "Add Another Exhibit Date" at bounding box center [315, 233] width 71 height 16
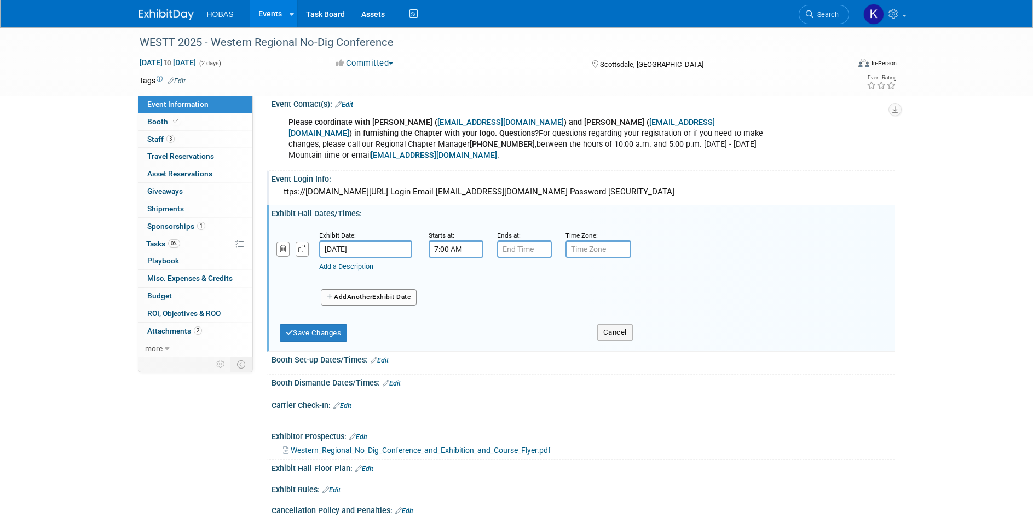
click at [459, 240] on input "7:00 AM" at bounding box center [455, 249] width 55 height 18
click at [509, 289] on span "00" at bounding box center [505, 299] width 21 height 20
click at [517, 295] on td "30" at bounding box center [518, 306] width 35 height 30
click at [459, 309] on link at bounding box center [453, 323] width 21 height 28
click at [458, 268] on span at bounding box center [453, 275] width 19 height 19
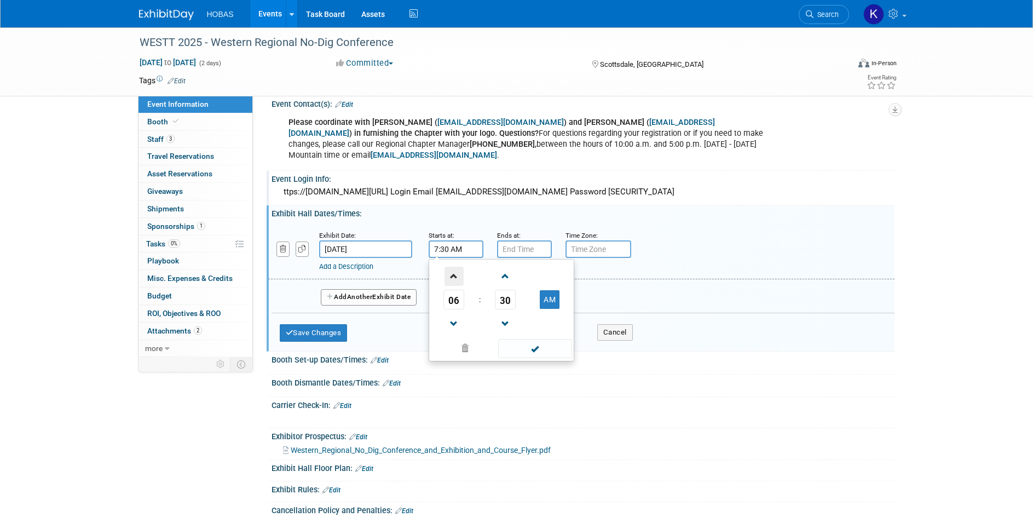
click at [458, 268] on span at bounding box center [453, 275] width 19 height 19
type input "9:30 AM"
click at [523, 240] on input "7:00 PM" at bounding box center [524, 249] width 55 height 18
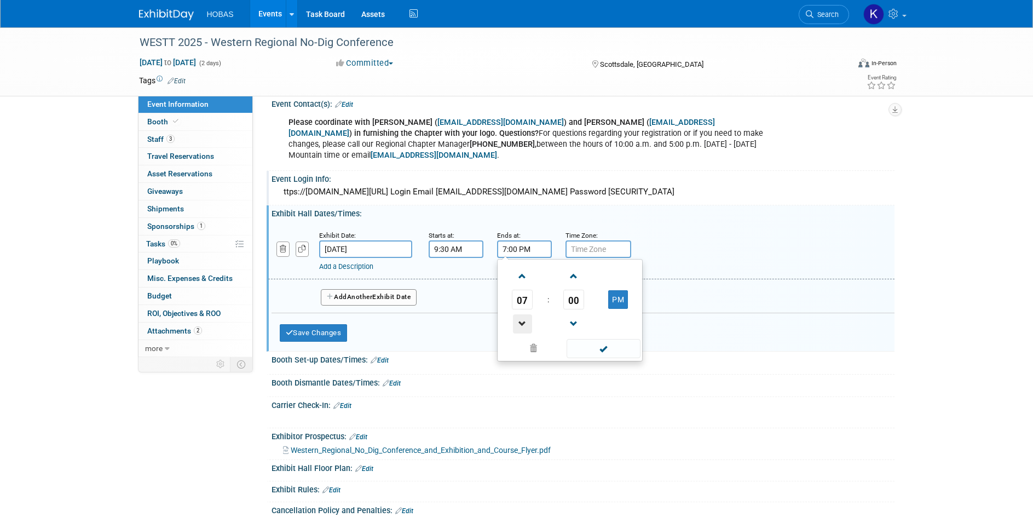
click at [524, 314] on span at bounding box center [522, 323] width 19 height 19
click at [616, 290] on button "PM" at bounding box center [618, 299] width 20 height 19
click at [622, 290] on button "AM" at bounding box center [618, 299] width 20 height 19
type input "5:00 PM"
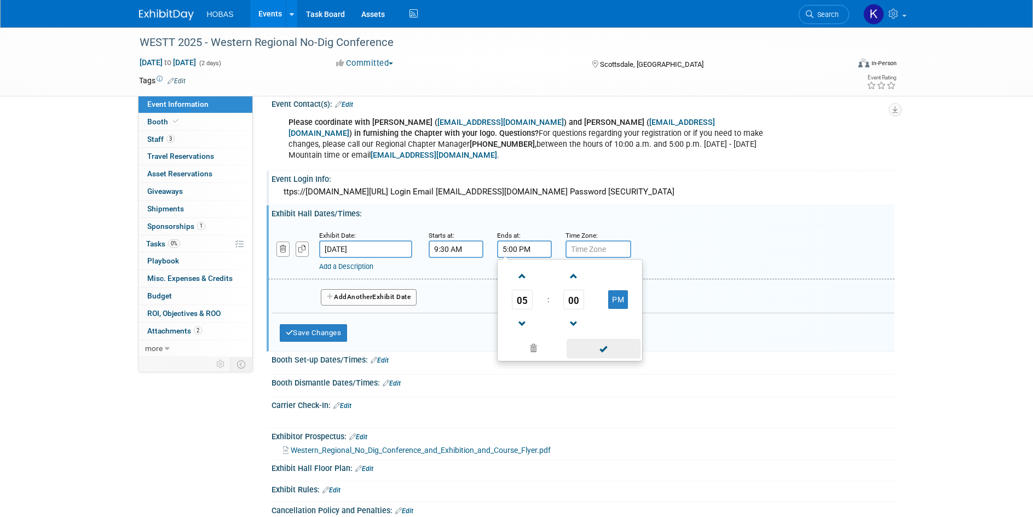
click at [610, 339] on span at bounding box center [603, 348] width 74 height 19
click at [354, 293] on span "Another" at bounding box center [360, 297] width 26 height 8
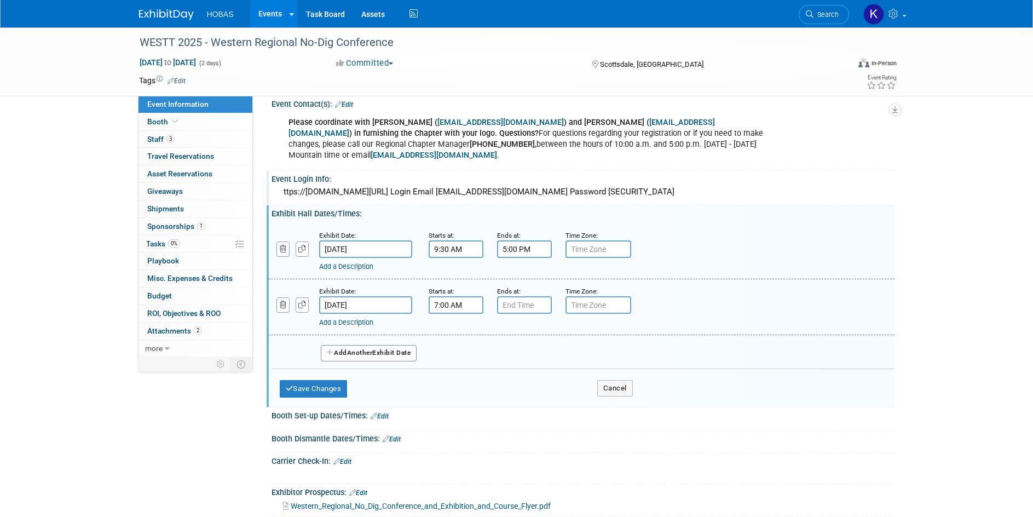
click at [457, 296] on input "7:00 AM" at bounding box center [455, 305] width 55 height 18
click at [466, 296] on input "7:00 AM" at bounding box center [455, 305] width 55 height 18
click at [457, 346] on span "07" at bounding box center [453, 355] width 21 height 20
click at [490, 376] on td "09" at bounding box center [483, 391] width 35 height 30
click at [510, 345] on span "00" at bounding box center [505, 355] width 21 height 20
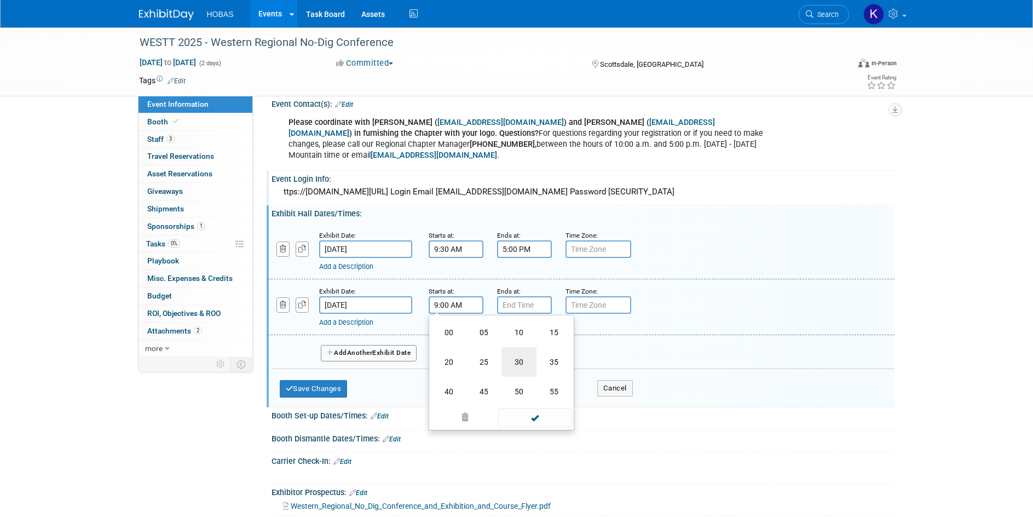
click at [522, 350] on td "30" at bounding box center [518, 362] width 35 height 30
type input "9:30 AM"
click at [558, 294] on div "Time Zone: Apply to all" at bounding box center [591, 299] width 68 height 28
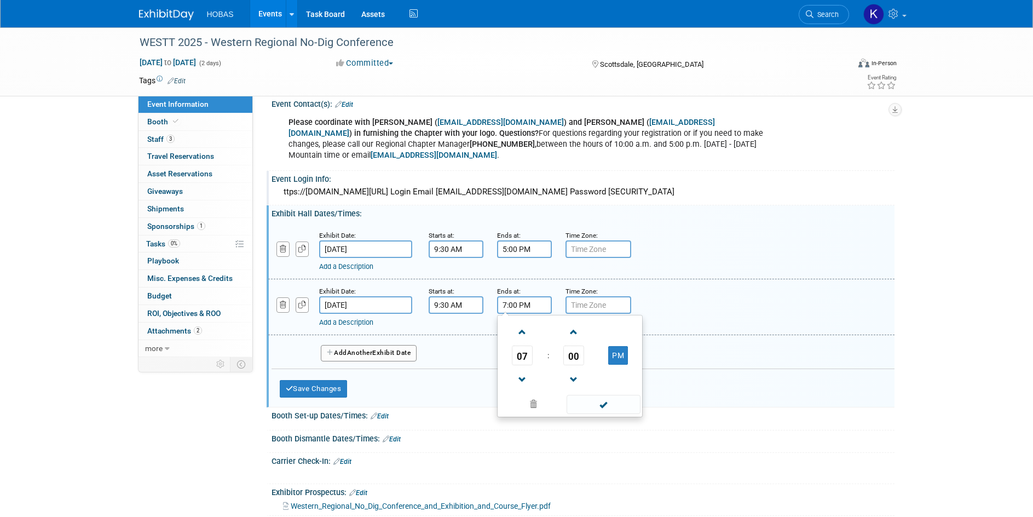
click at [529, 296] on input "7:00 PM" at bounding box center [524, 305] width 55 height 18
click at [526, 346] on span "07" at bounding box center [522, 355] width 21 height 20
click at [552, 349] on td "05" at bounding box center [552, 362] width 35 height 30
type input "5:00 PM"
click at [598, 296] on input "text" at bounding box center [598, 305] width 66 height 18
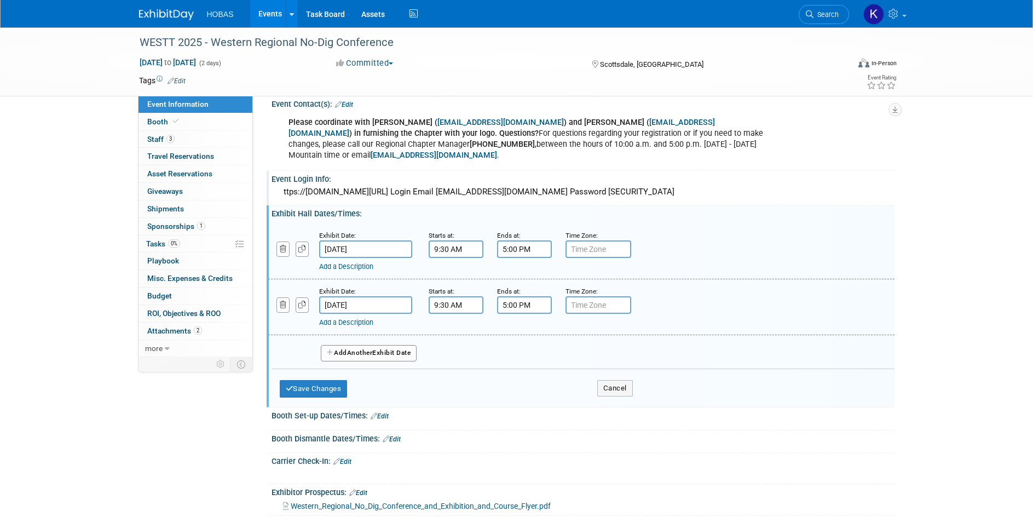
click at [598, 296] on input "text" at bounding box center [598, 305] width 66 height 18
click at [594, 296] on input "text" at bounding box center [598, 305] width 66 height 18
click at [337, 380] on button "Save Changes" at bounding box center [314, 389] width 68 height 18
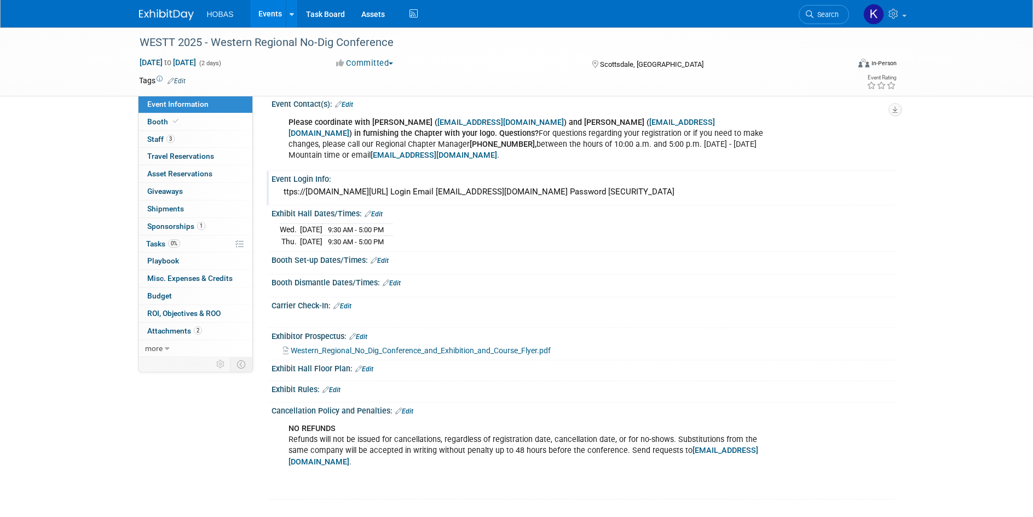
scroll to position [438, 0]
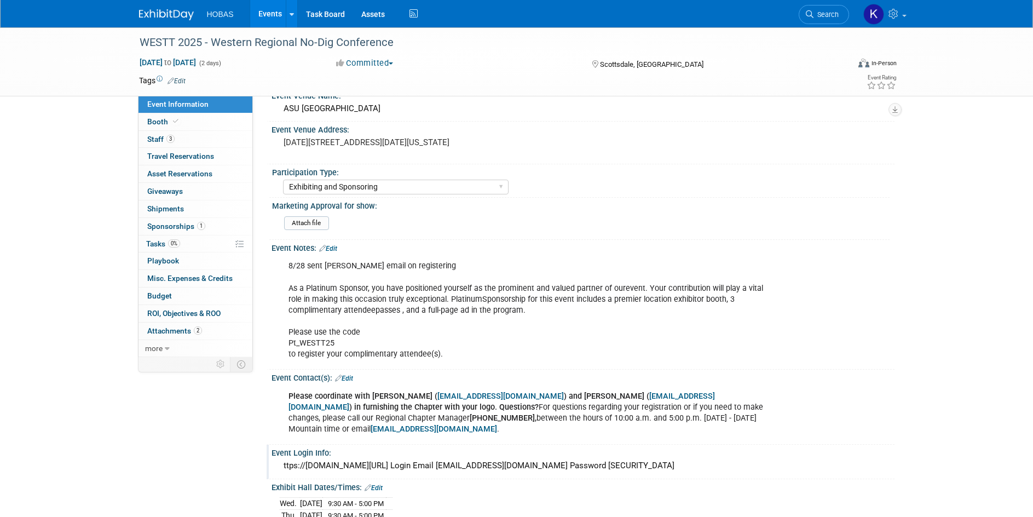
click at [262, 16] on link "Events" at bounding box center [270, 13] width 40 height 27
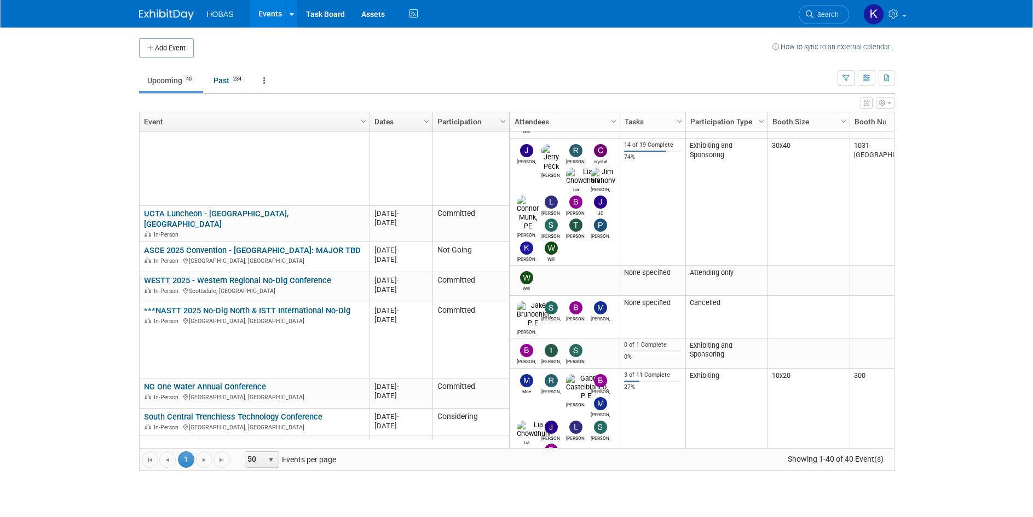
scroll to position [525, 0]
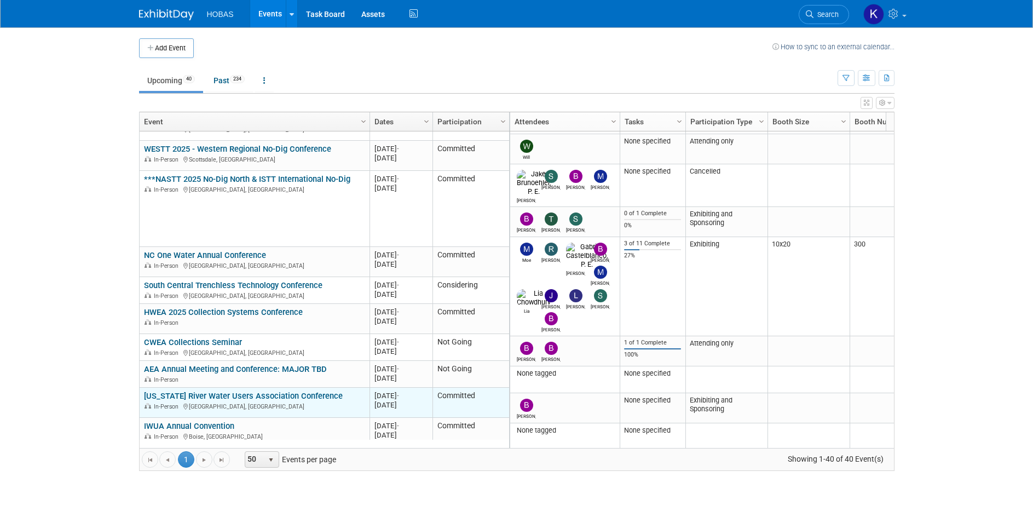
click at [251, 391] on link "[US_STATE] River Water Users Association Conference" at bounding box center [243, 396] width 199 height 10
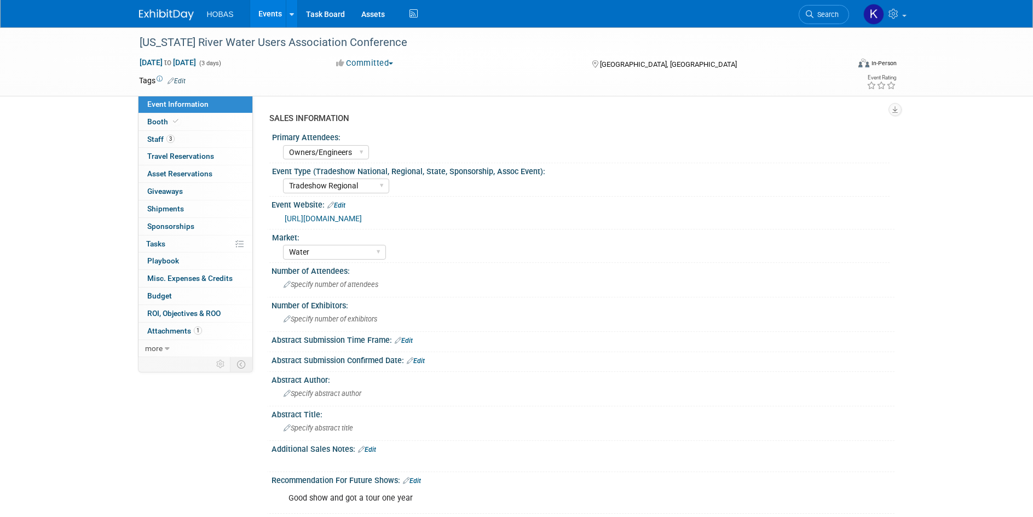
select select "Owners/Engineers"
select select "Tradeshow Regional"
select select "Water"
select select "Exhibiting"
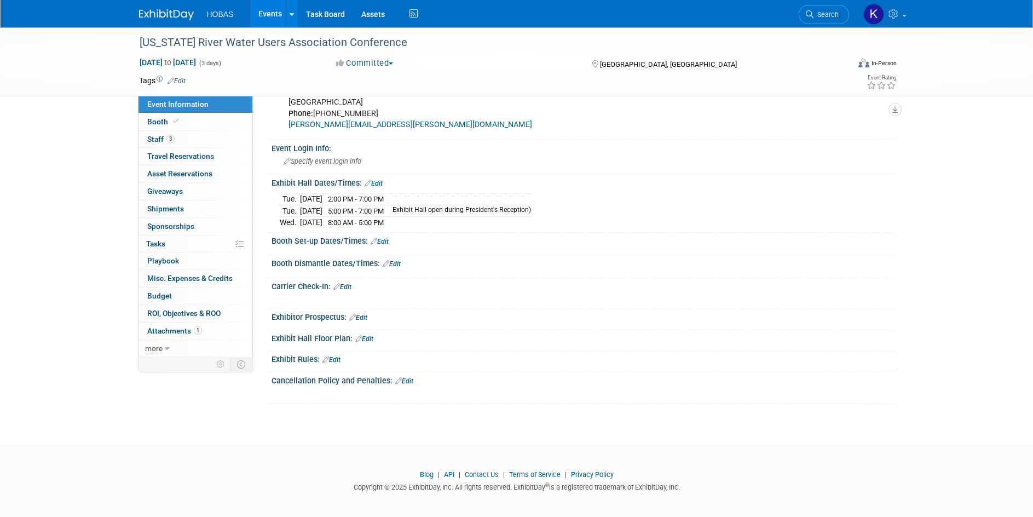
scroll to position [711, 0]
click at [367, 338] on link "Edit" at bounding box center [364, 338] width 18 height 8
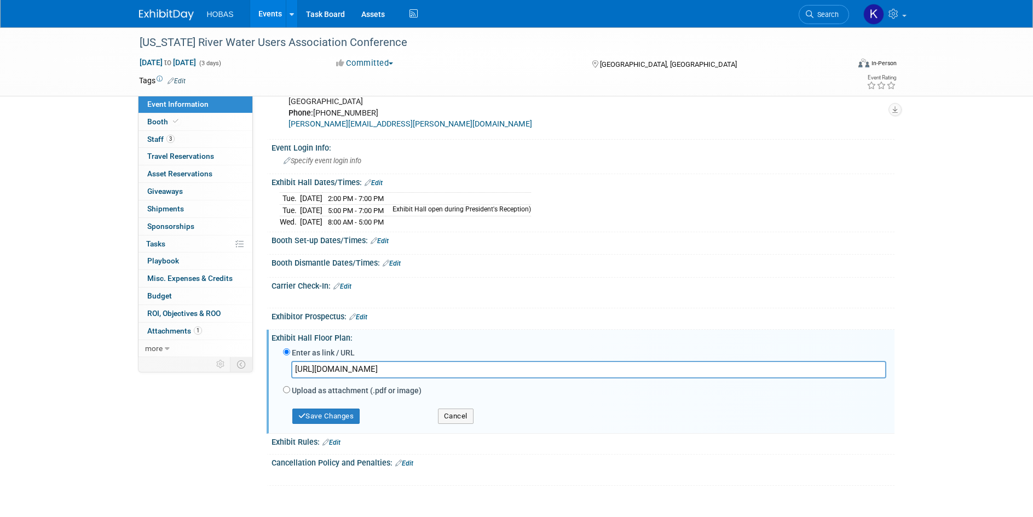
scroll to position [0, 8]
type input "[URL][DOMAIN_NAME]"
click at [350, 410] on button "Save Changes" at bounding box center [326, 415] width 68 height 15
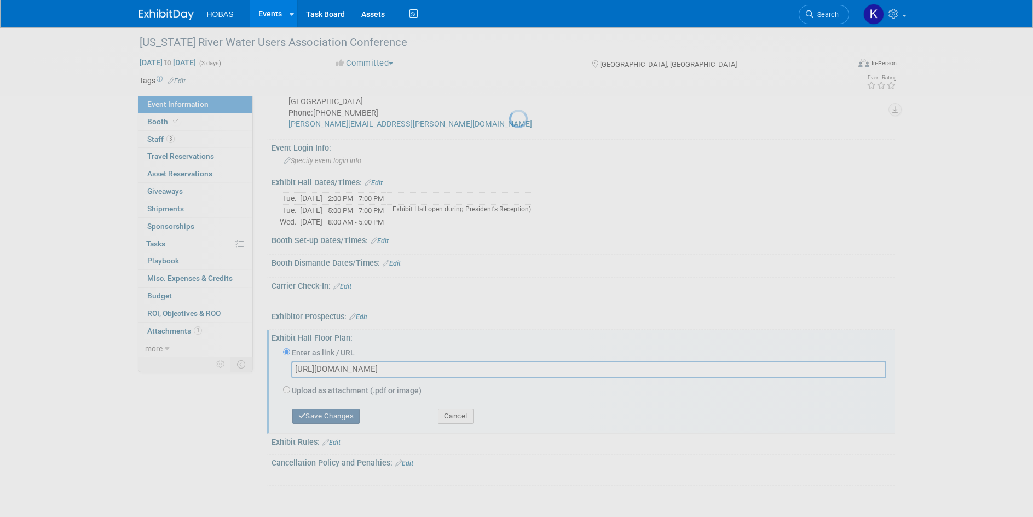
scroll to position [0, 0]
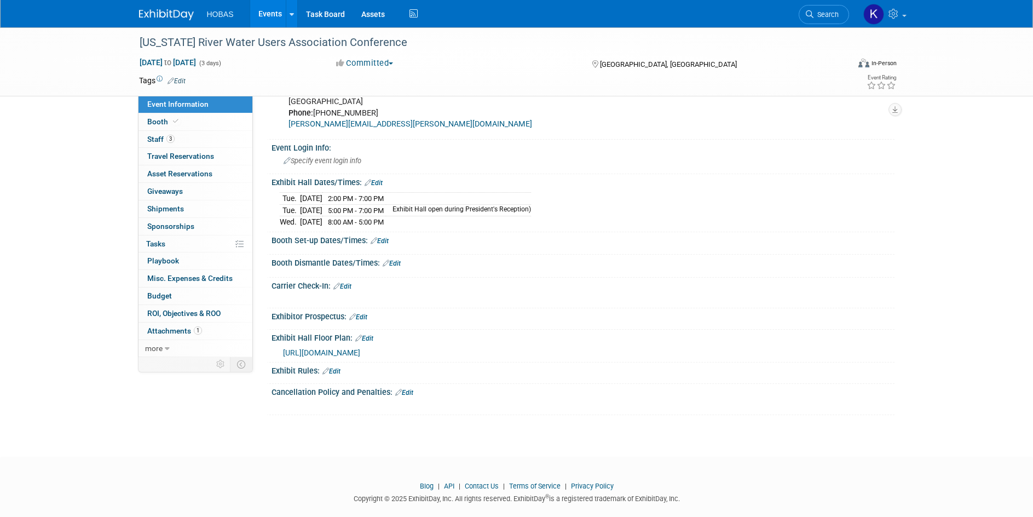
click at [340, 371] on link "Edit" at bounding box center [331, 371] width 18 height 8
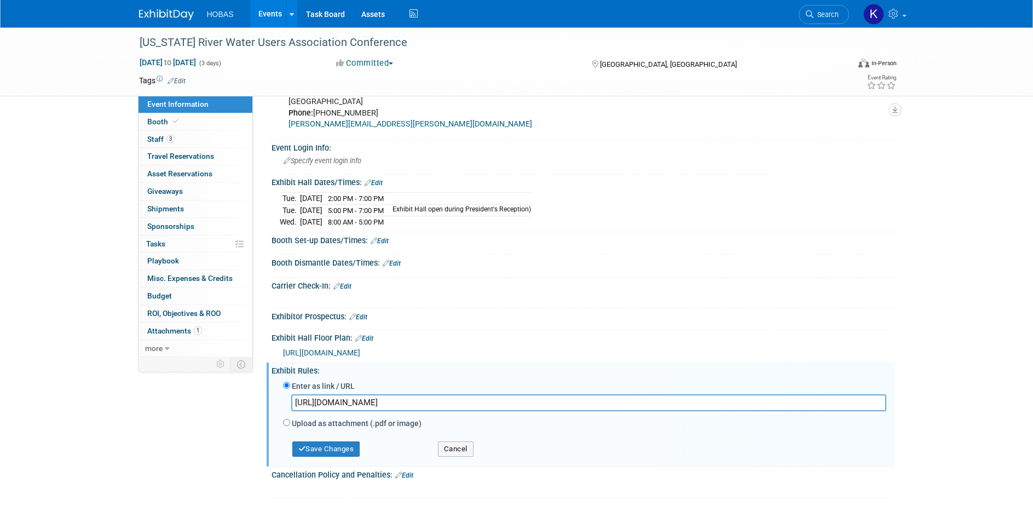
scroll to position [0, 8]
type input "[URL][DOMAIN_NAME]"
click at [360, 450] on button "Save Changes" at bounding box center [326, 448] width 68 height 15
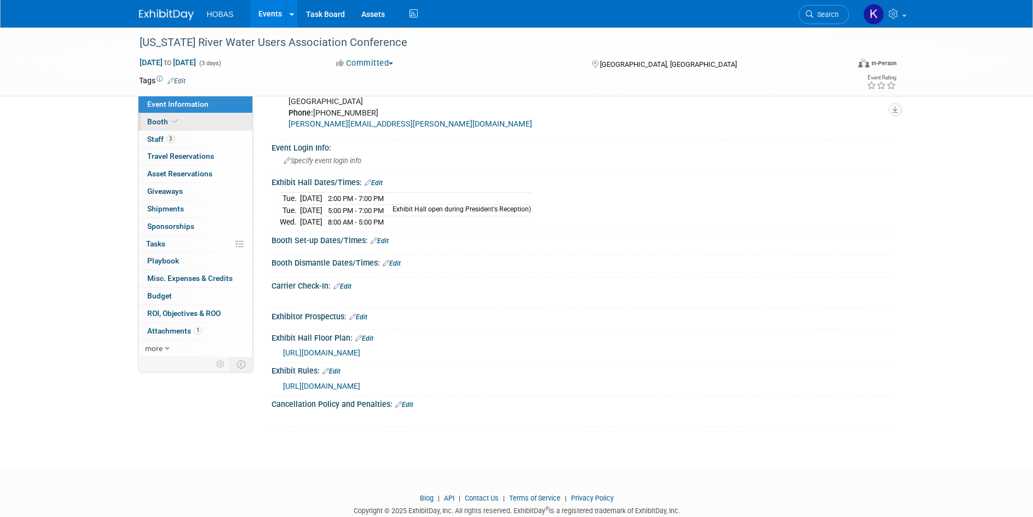
click at [156, 123] on span "Booth" at bounding box center [163, 121] width 33 height 9
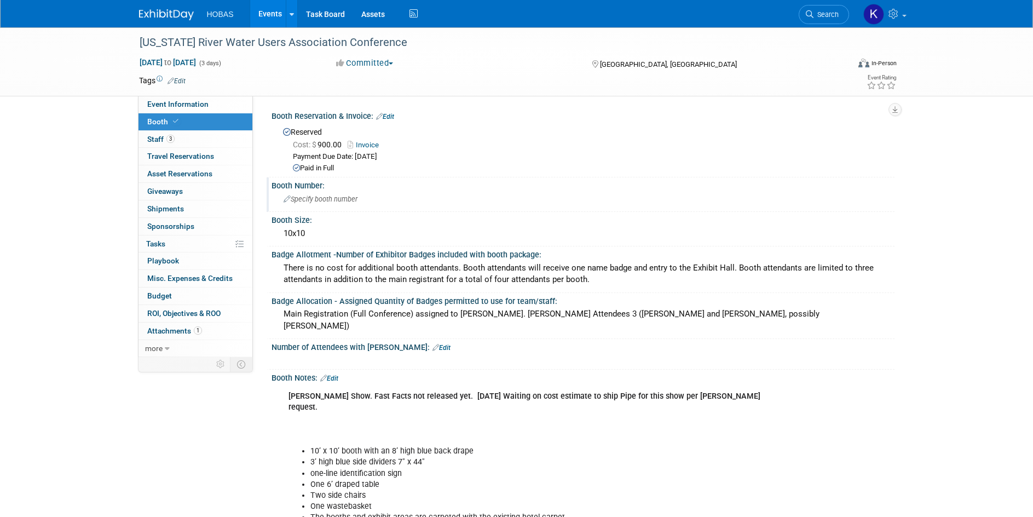
click at [339, 196] on span "Specify booth number" at bounding box center [320, 199] width 74 height 8
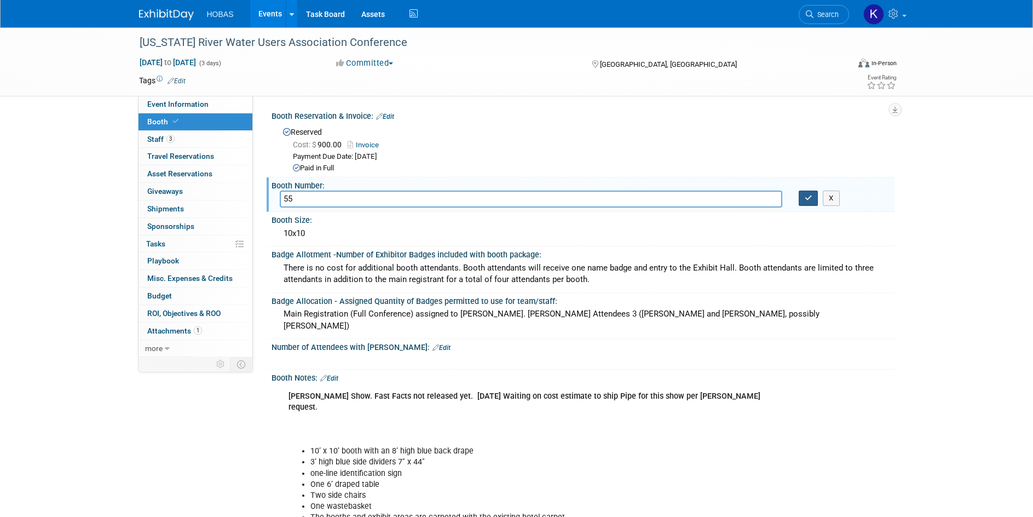
type input "55"
click at [813, 201] on button "button" at bounding box center [808, 197] width 20 height 15
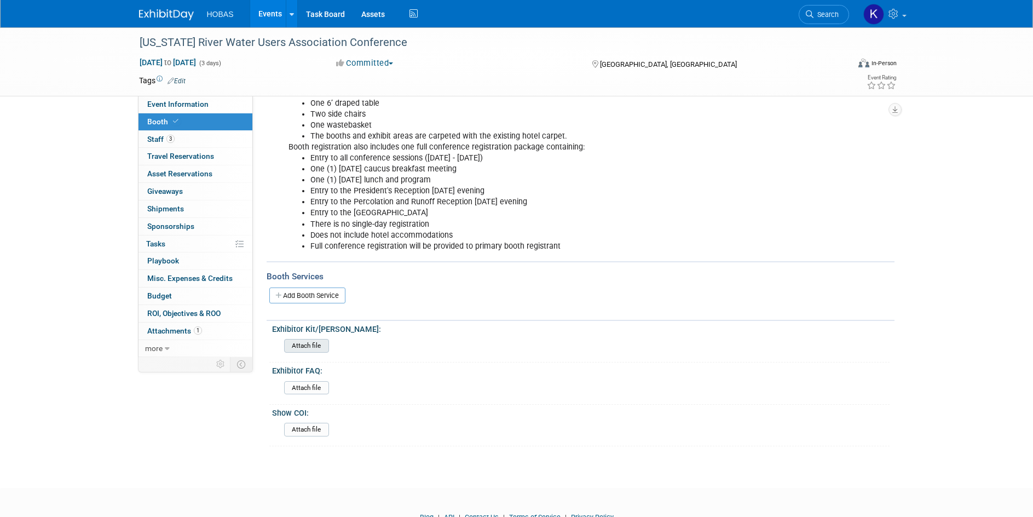
scroll to position [405, 0]
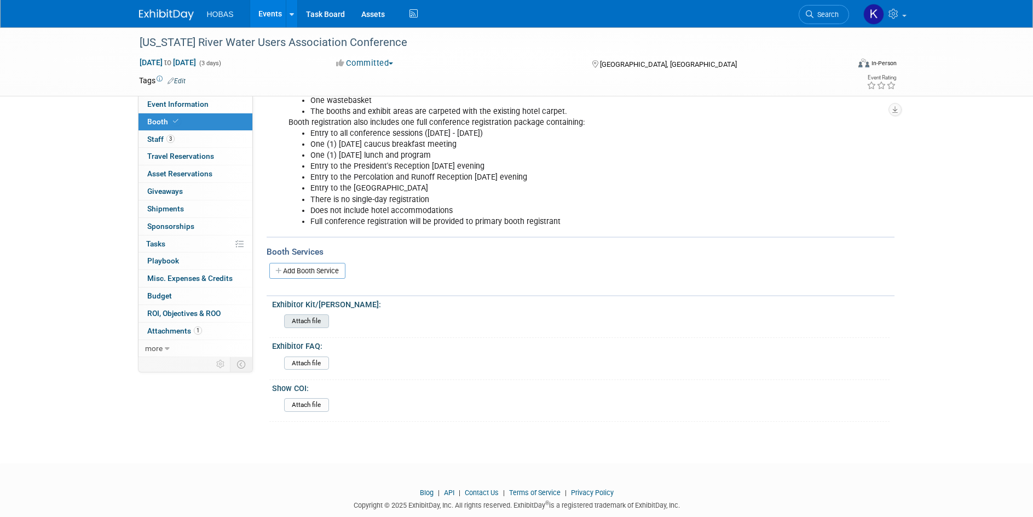
click at [315, 315] on input "file" at bounding box center [253, 321] width 149 height 13
click at [159, 110] on link "Event Information" at bounding box center [195, 104] width 114 height 17
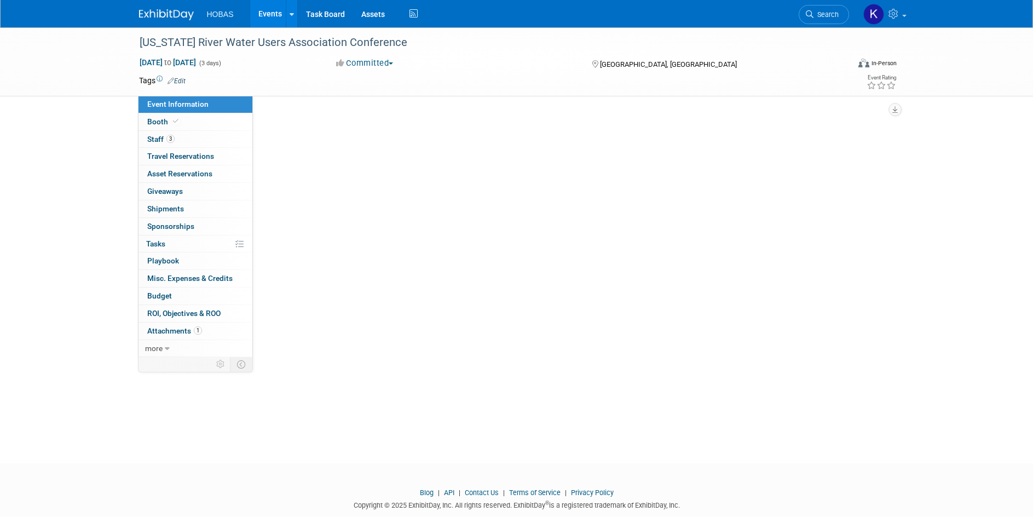
scroll to position [0, 0]
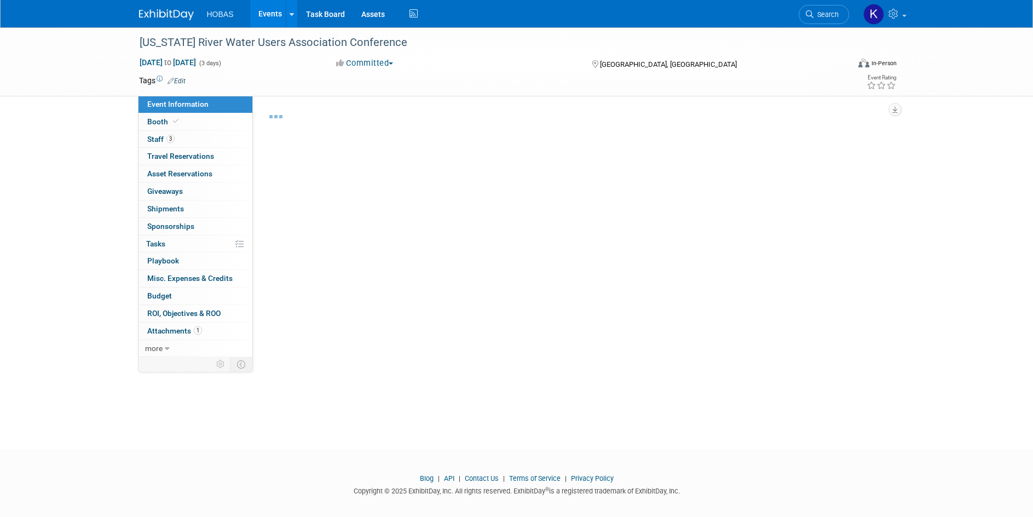
select select "Owners/Engineers"
select select "Tradeshow Regional"
select select "Water"
select select "Exhibiting"
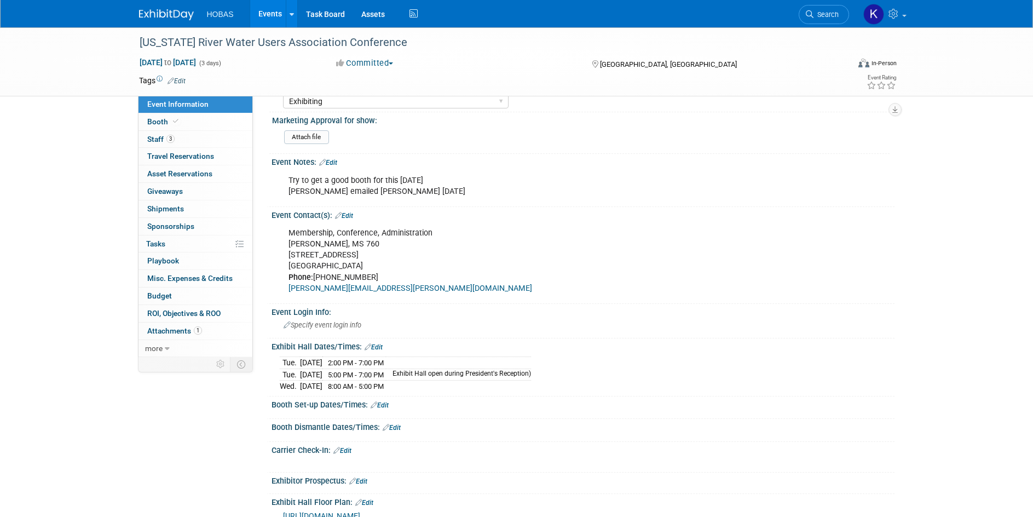
scroll to position [602, 0]
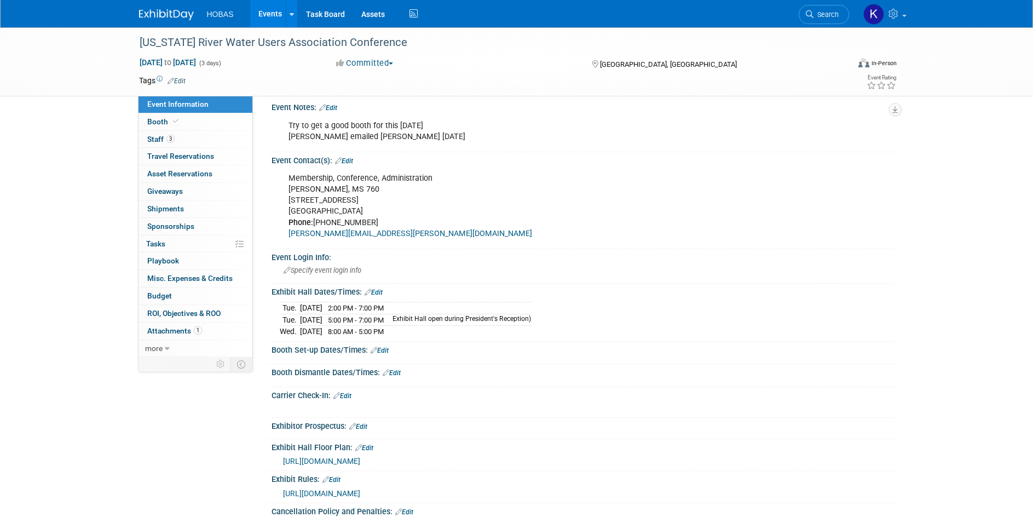
click at [389, 346] on link "Edit" at bounding box center [379, 350] width 18 height 8
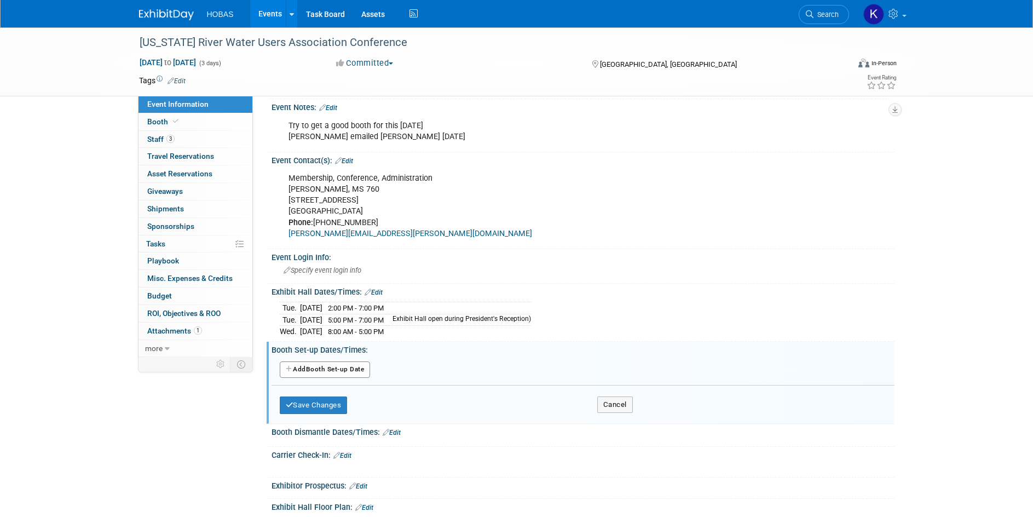
click at [358, 367] on button "Add Another Booth Set-up Date" at bounding box center [325, 369] width 91 height 16
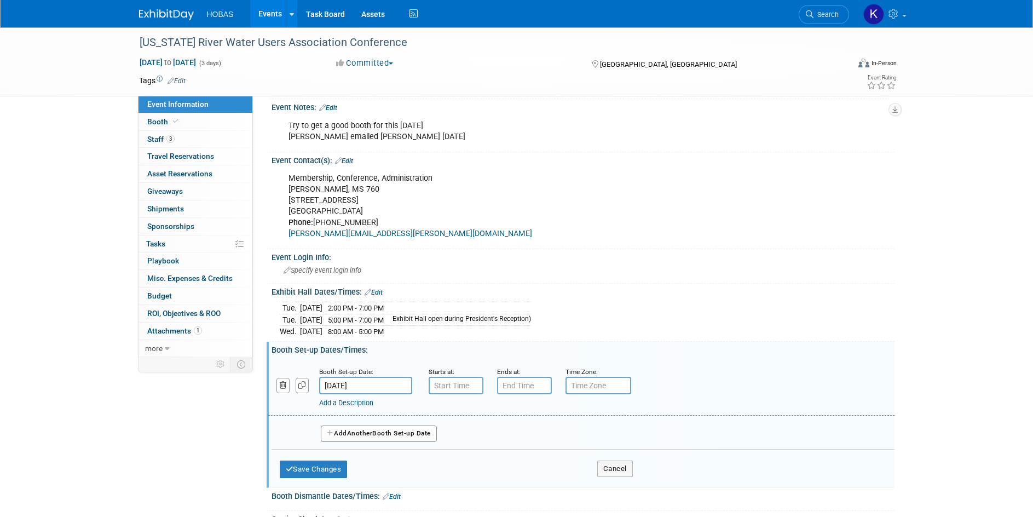
click at [362, 383] on input "[DATE]" at bounding box center [365, 385] width 93 height 18
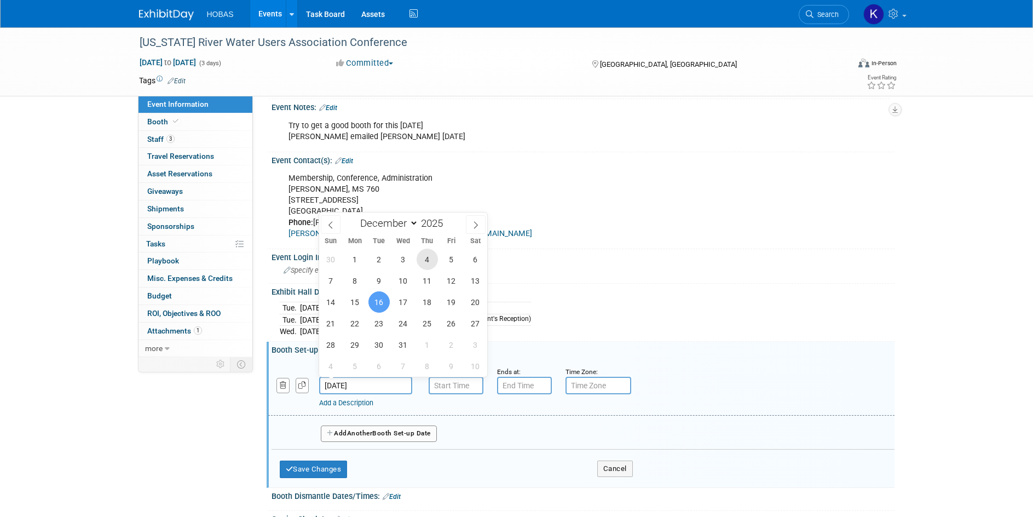
click at [431, 260] on span "4" at bounding box center [426, 258] width 21 height 21
type input "Dec 4, 2025"
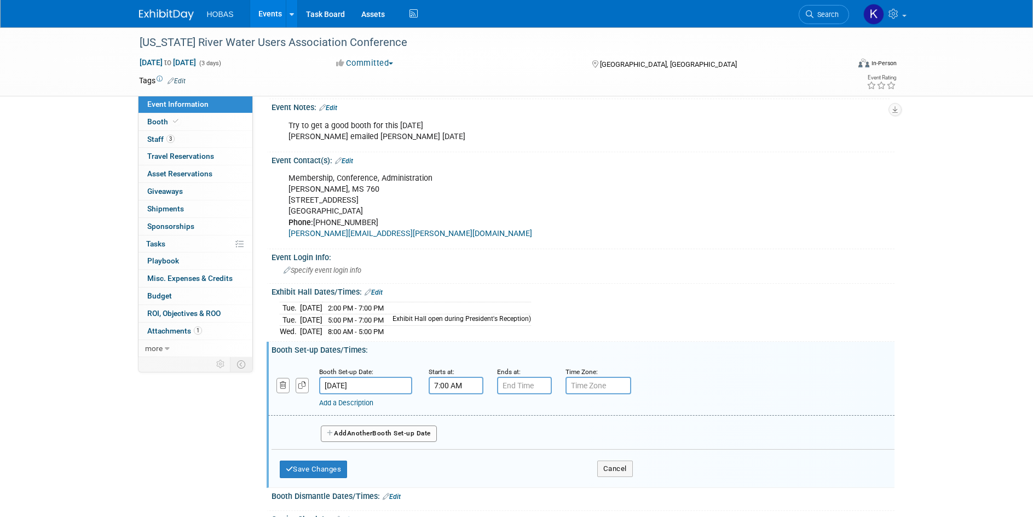
click at [455, 384] on input "7:00 AM" at bounding box center [455, 385] width 55 height 18
click at [450, 410] on span at bounding box center [453, 412] width 19 height 19
type input "10:00 AM"
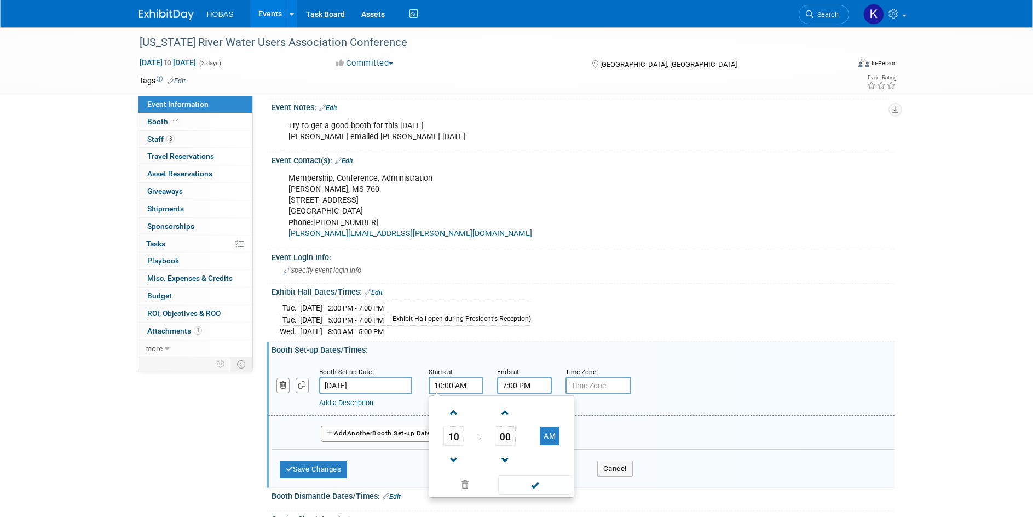
click at [528, 384] on input "7:00 PM" at bounding box center [524, 385] width 55 height 18
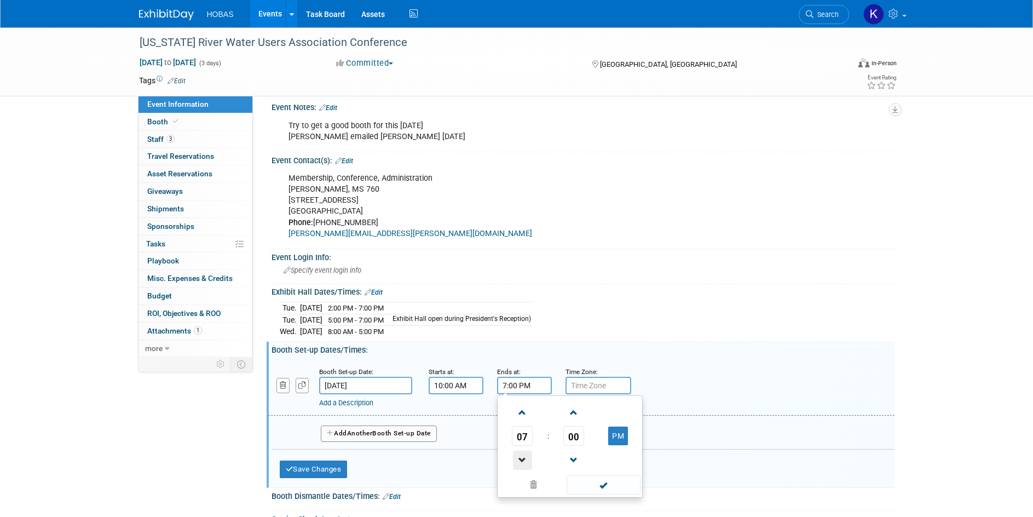
click at [519, 457] on span at bounding box center [522, 459] width 19 height 19
click at [518, 457] on span at bounding box center [522, 459] width 19 height 19
click at [518, 458] on span at bounding box center [522, 459] width 19 height 19
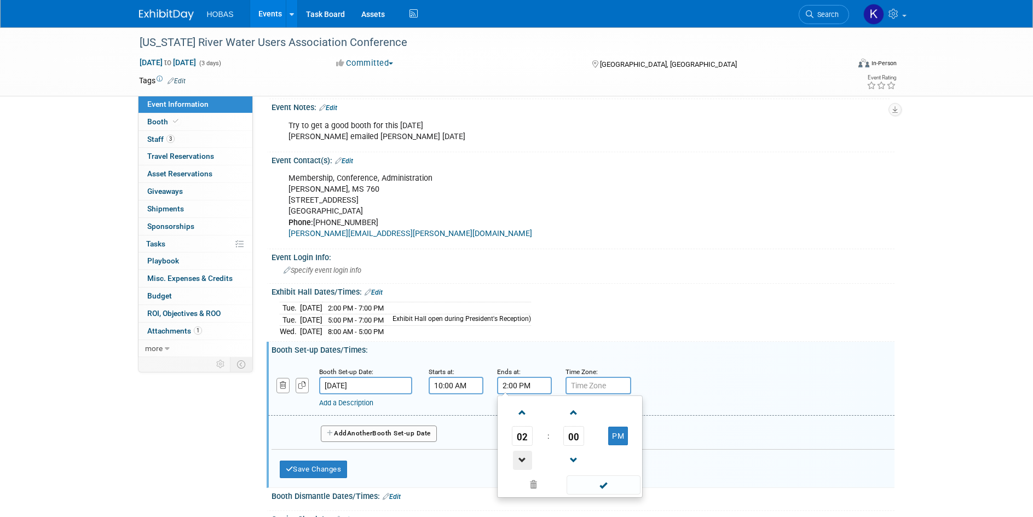
click at [518, 459] on span at bounding box center [522, 459] width 19 height 19
type input "1:00 PM"
click at [597, 482] on span at bounding box center [603, 484] width 74 height 19
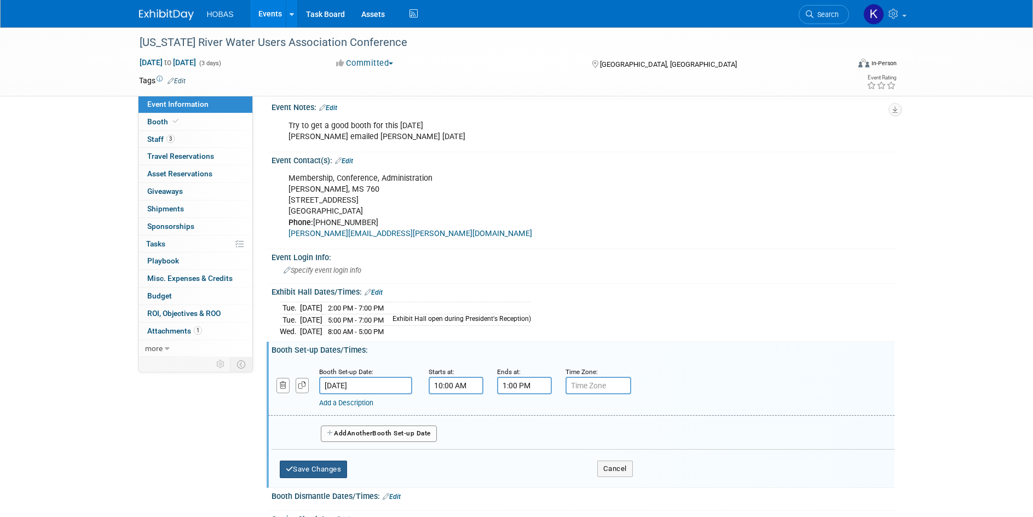
click at [333, 465] on button "Save Changes" at bounding box center [314, 469] width 68 height 18
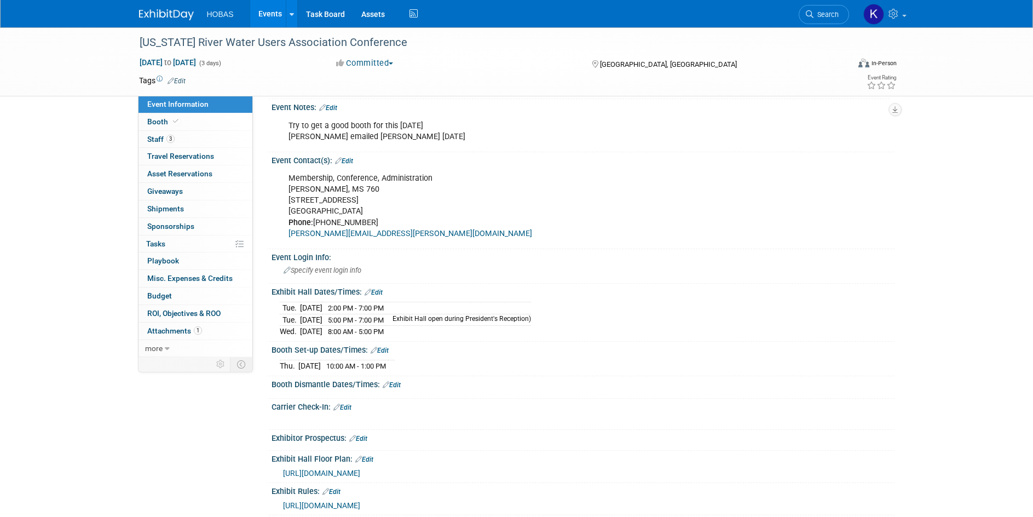
click at [395, 381] on link "Edit" at bounding box center [392, 385] width 18 height 8
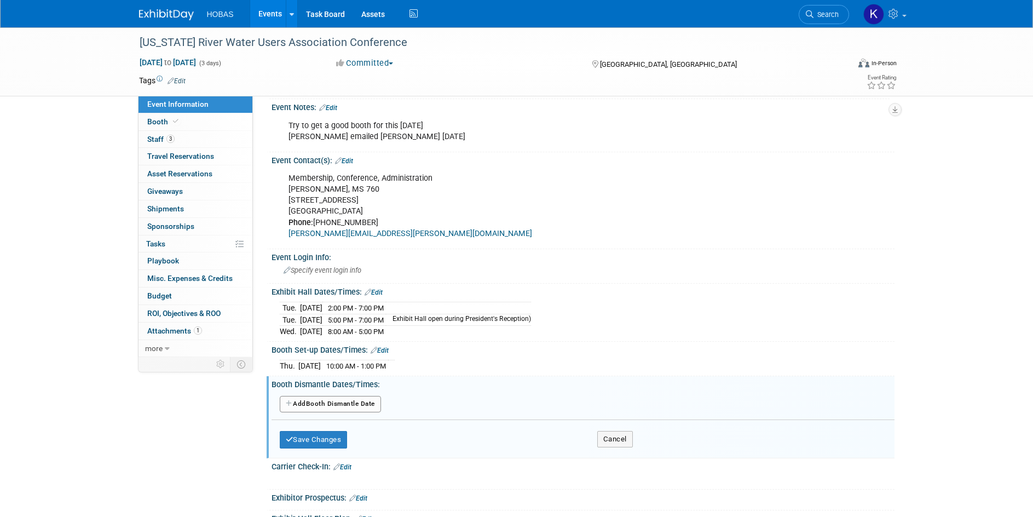
click at [346, 404] on button "Add Another Booth Dismantle Date" at bounding box center [330, 404] width 101 height 16
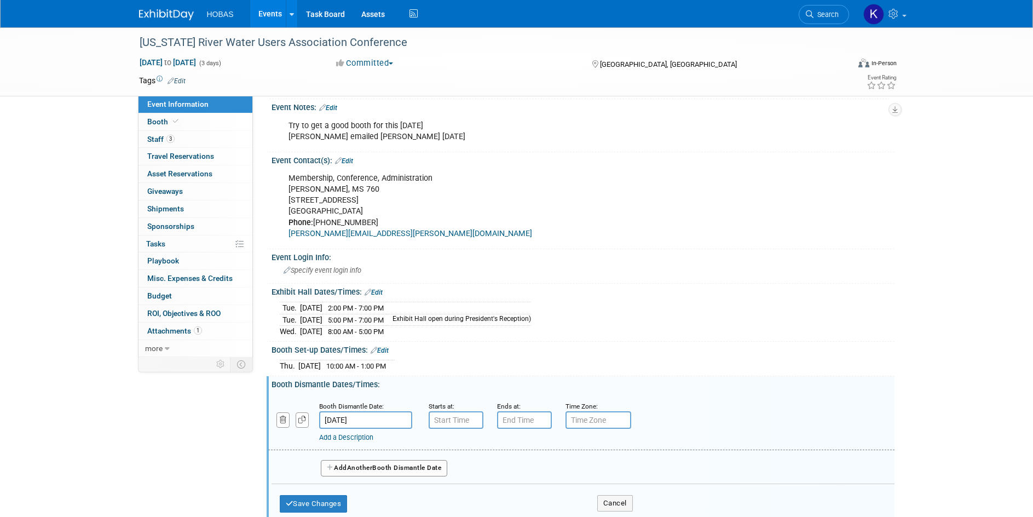
click at [385, 422] on input "[DATE]" at bounding box center [365, 420] width 93 height 18
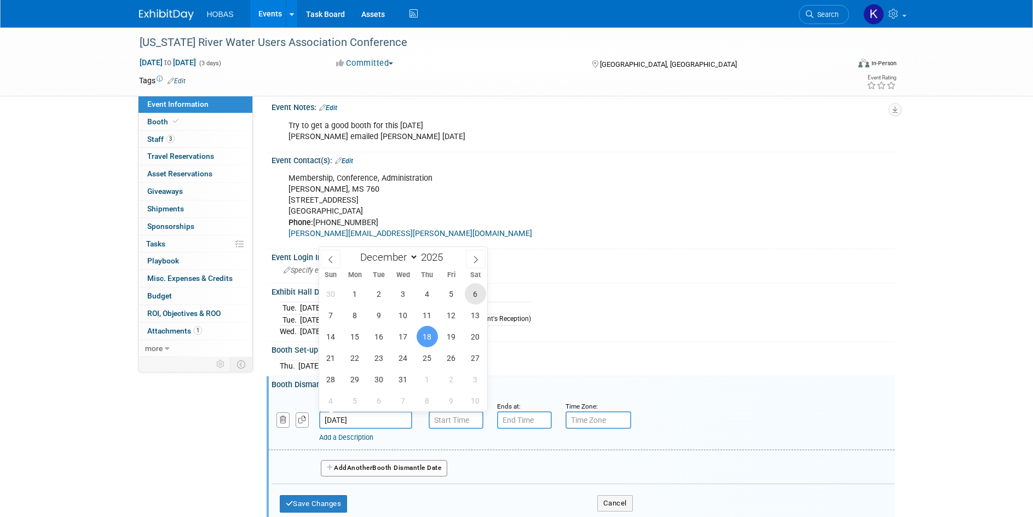
click at [470, 295] on span "6" at bounding box center [475, 293] width 21 height 21
type input "Dec 6, 2025"
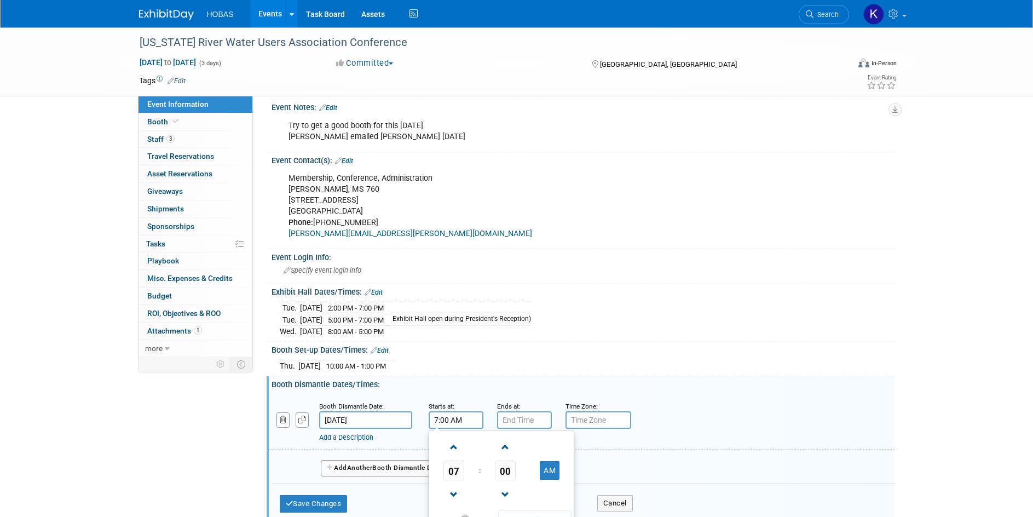
click at [462, 419] on input "7:00 AM" at bounding box center [455, 420] width 55 height 18
click at [456, 448] on span at bounding box center [453, 446] width 19 height 19
type input "8:00 AM"
click at [509, 420] on input "7:00 PM" at bounding box center [524, 420] width 55 height 18
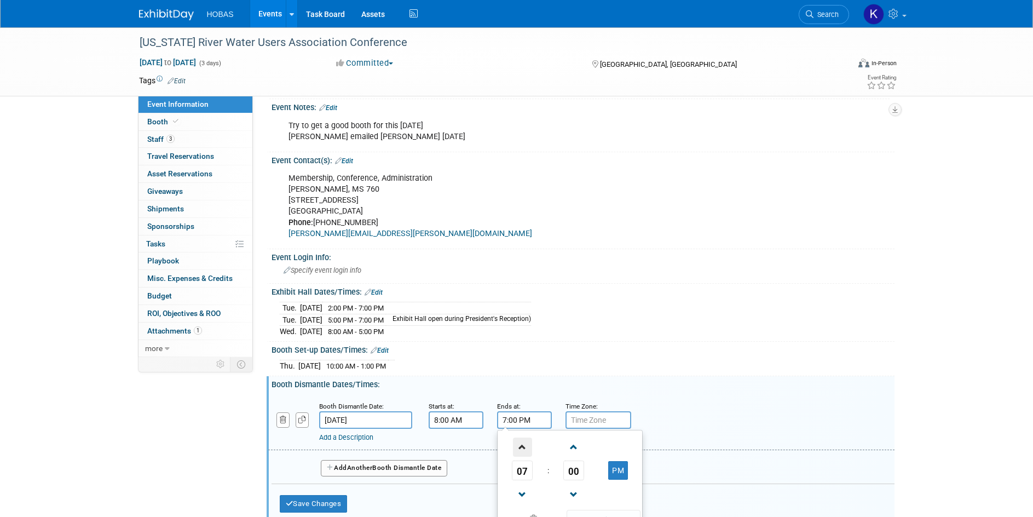
click at [526, 444] on span at bounding box center [522, 446] width 19 height 19
click at [516, 489] on span at bounding box center [522, 494] width 19 height 19
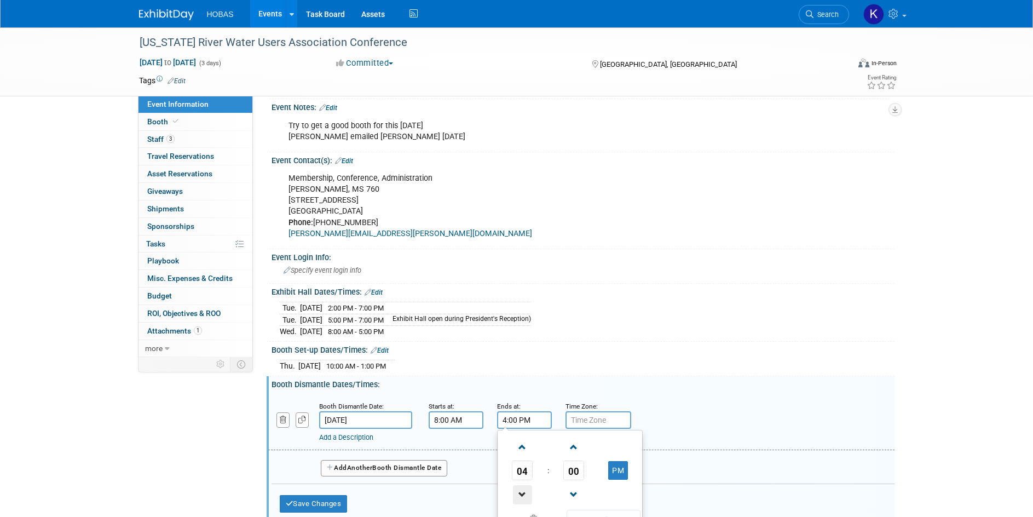
click at [516, 489] on span at bounding box center [522, 494] width 19 height 19
click at [517, 488] on span at bounding box center [522, 494] width 19 height 19
click at [518, 489] on span at bounding box center [522, 494] width 19 height 19
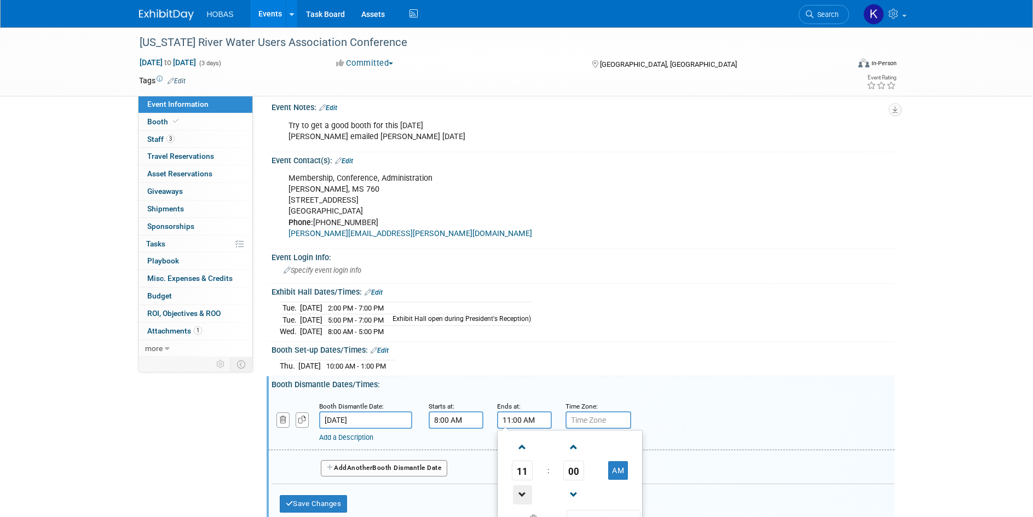
click at [519, 488] on span at bounding box center [522, 494] width 19 height 19
type input "10:00 AM"
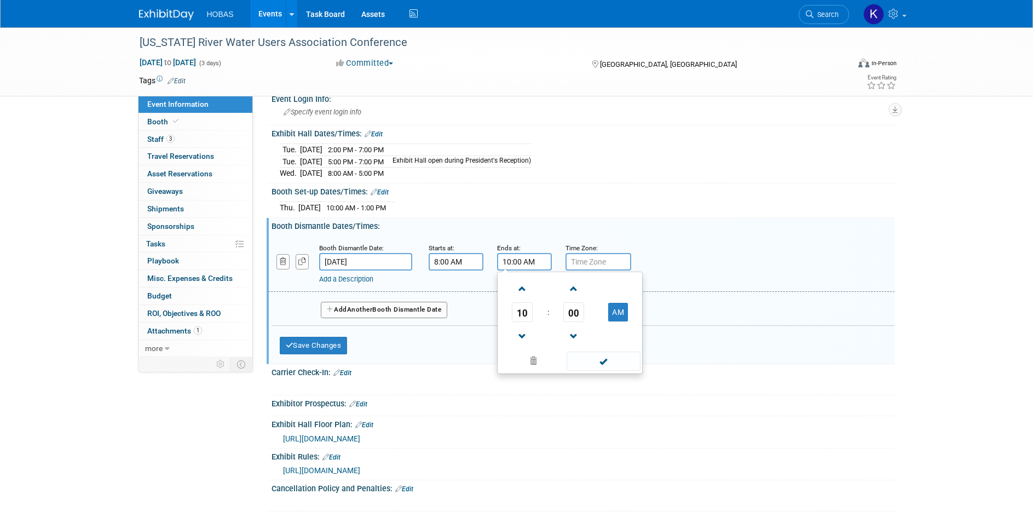
scroll to position [766, 0]
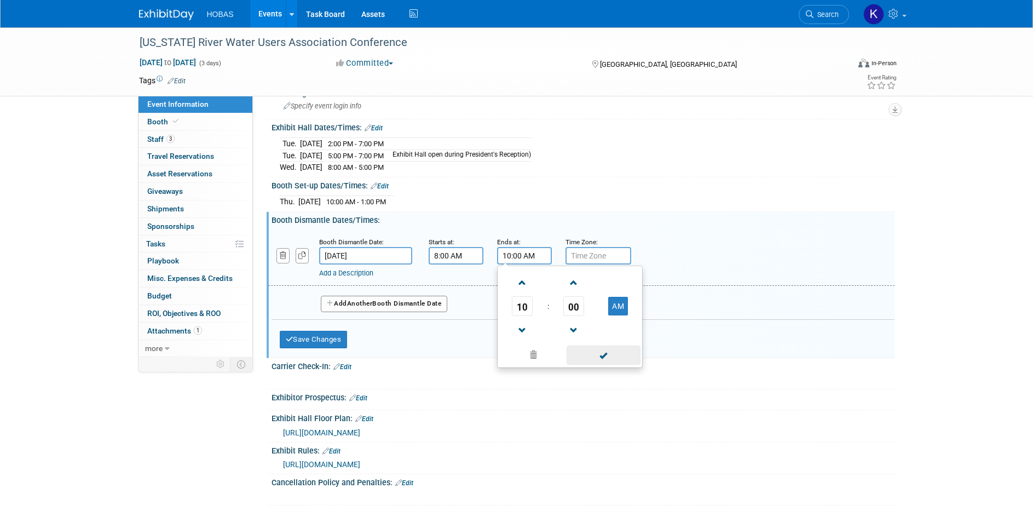
click at [567, 355] on span at bounding box center [603, 354] width 74 height 19
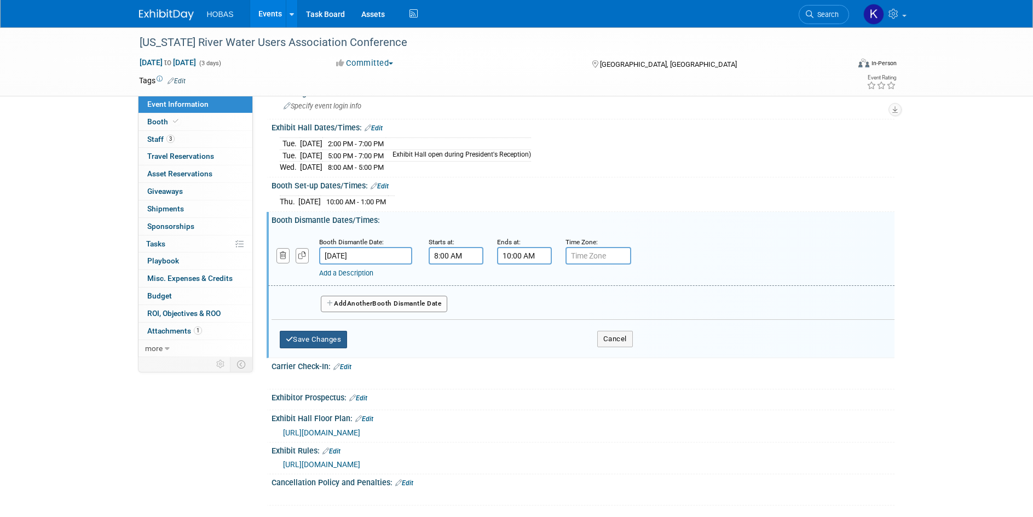
click at [299, 333] on button "Save Changes" at bounding box center [314, 340] width 68 height 18
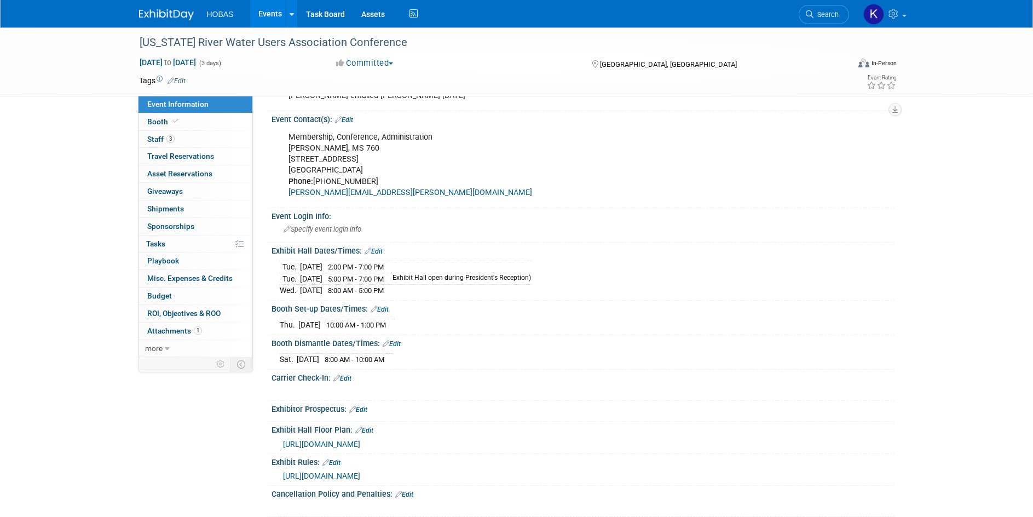
scroll to position [636, 0]
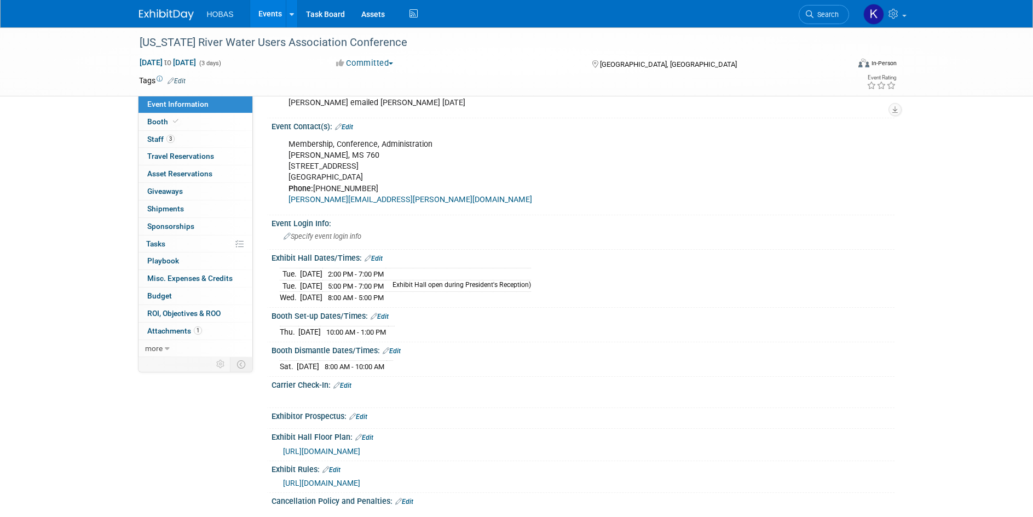
click at [385, 318] on link "Edit" at bounding box center [379, 316] width 18 height 8
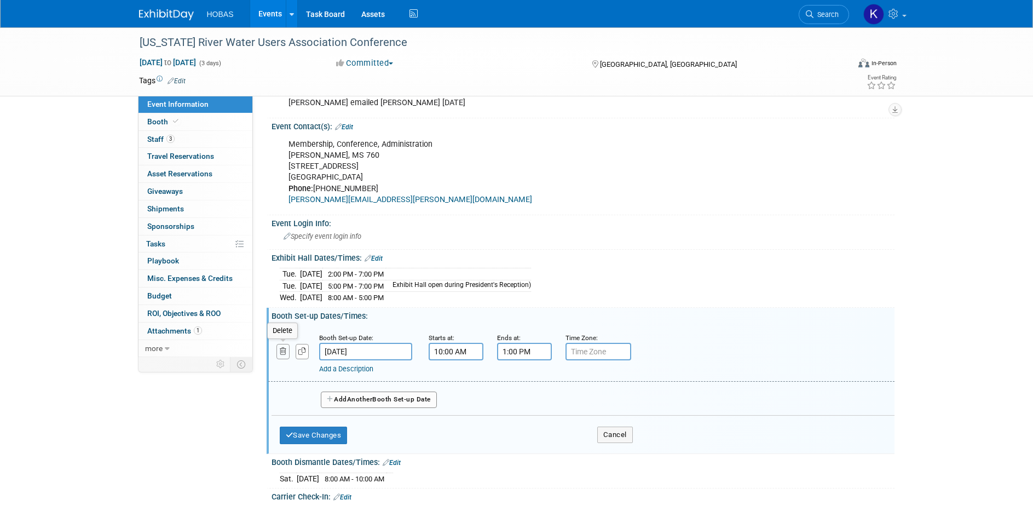
click at [281, 349] on icon "button" at bounding box center [283, 350] width 7 height 7
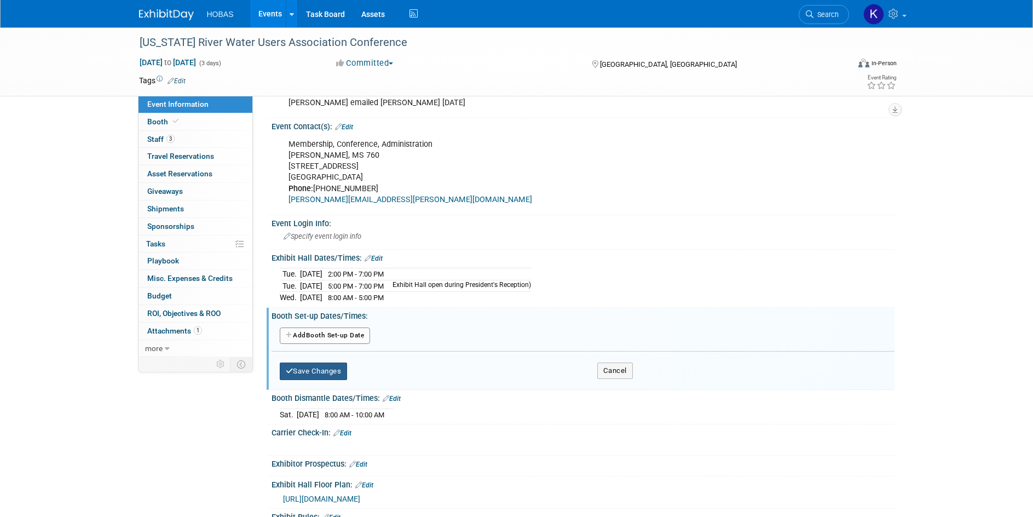
click at [334, 367] on button "Save Changes" at bounding box center [314, 371] width 68 height 18
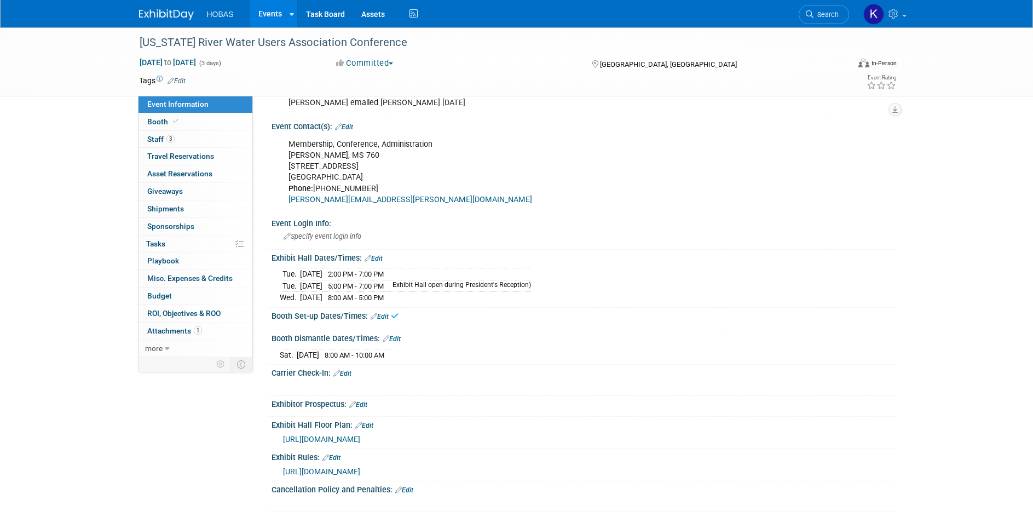
click at [384, 337] on icon at bounding box center [386, 338] width 7 height 7
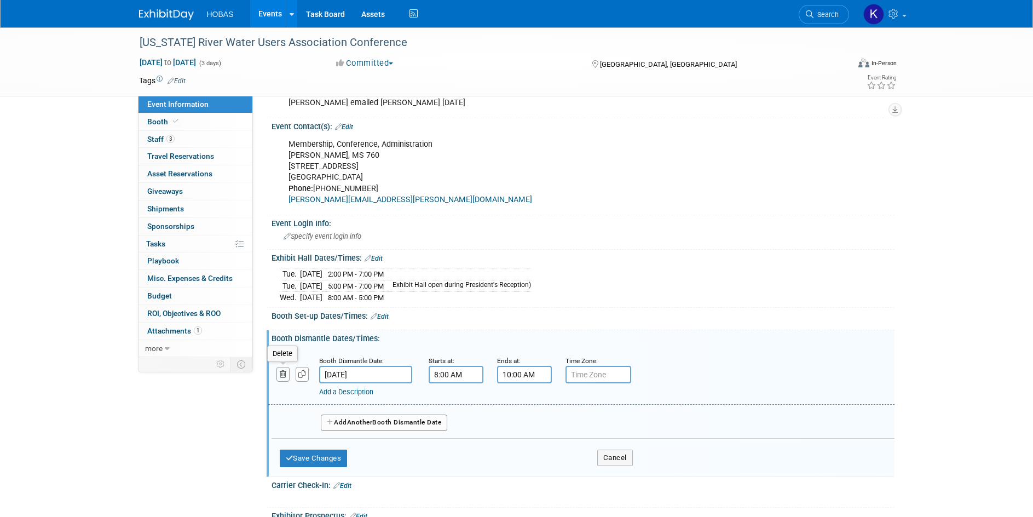
click at [280, 372] on icon "button" at bounding box center [283, 373] width 7 height 7
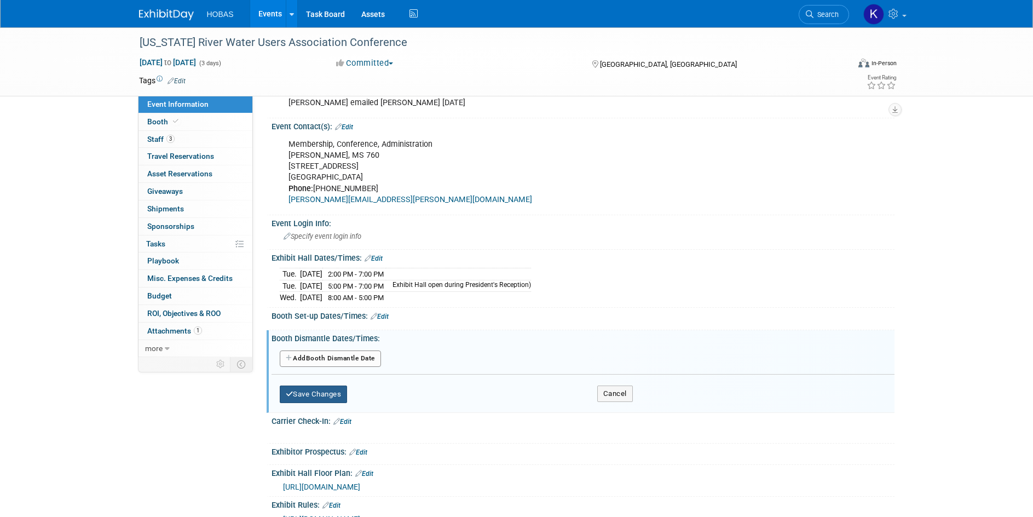
click at [328, 385] on button "Save Changes" at bounding box center [314, 394] width 68 height 18
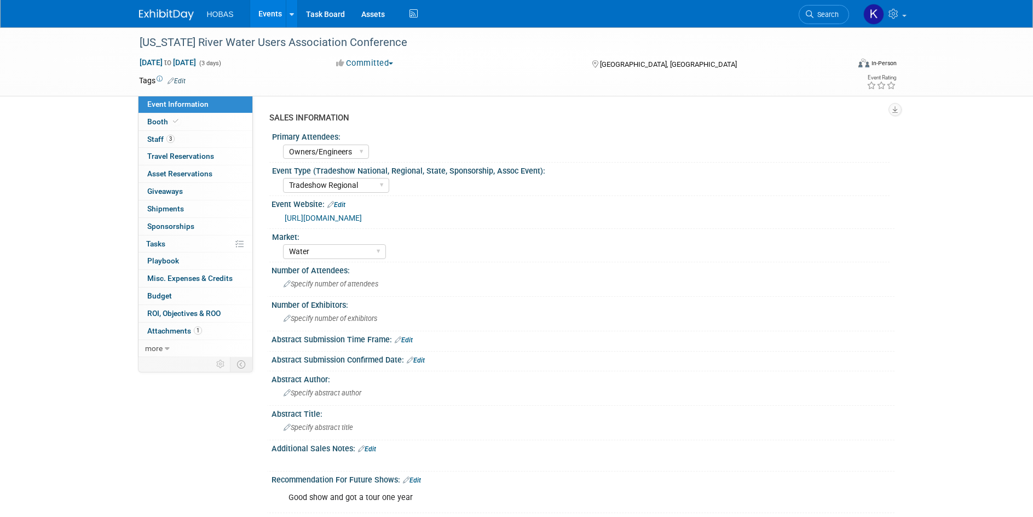
scroll to position [0, 0]
click at [189, 120] on link "Booth" at bounding box center [195, 121] width 114 height 17
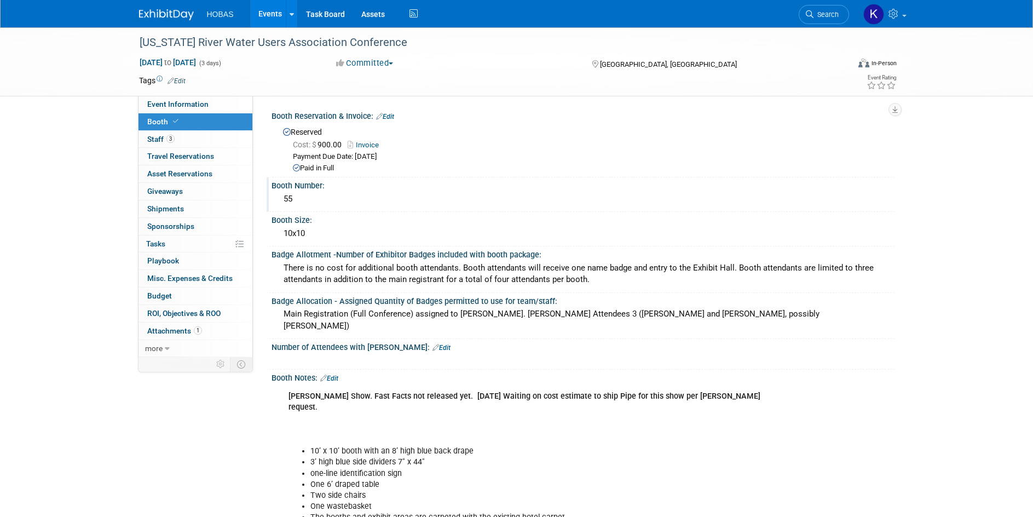
click at [304, 195] on div "55" at bounding box center [583, 198] width 606 height 17
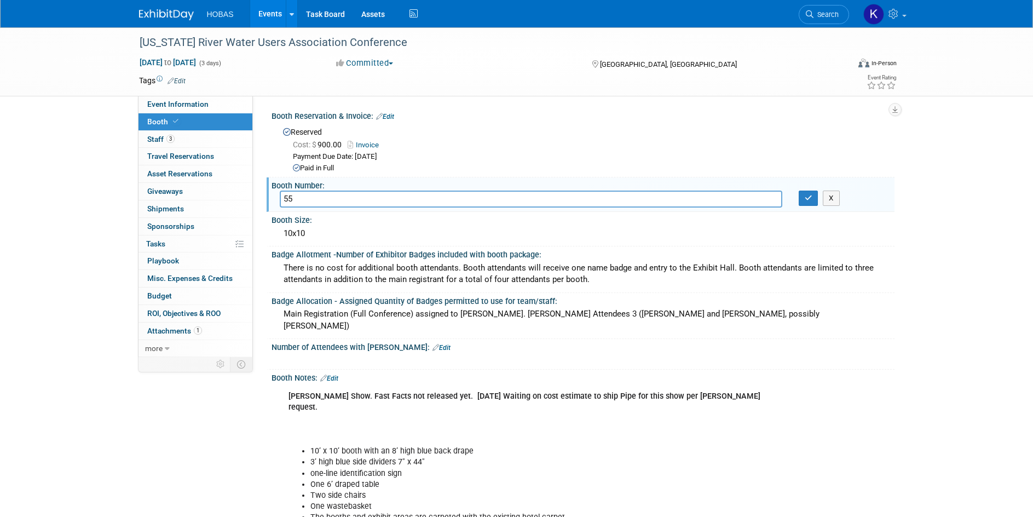
drag, startPoint x: 304, startPoint y: 195, endPoint x: 271, endPoint y: 202, distance: 34.1
click at [271, 202] on div "55" at bounding box center [530, 198] width 519 height 17
click at [803, 196] on button "button" at bounding box center [808, 197] width 20 height 15
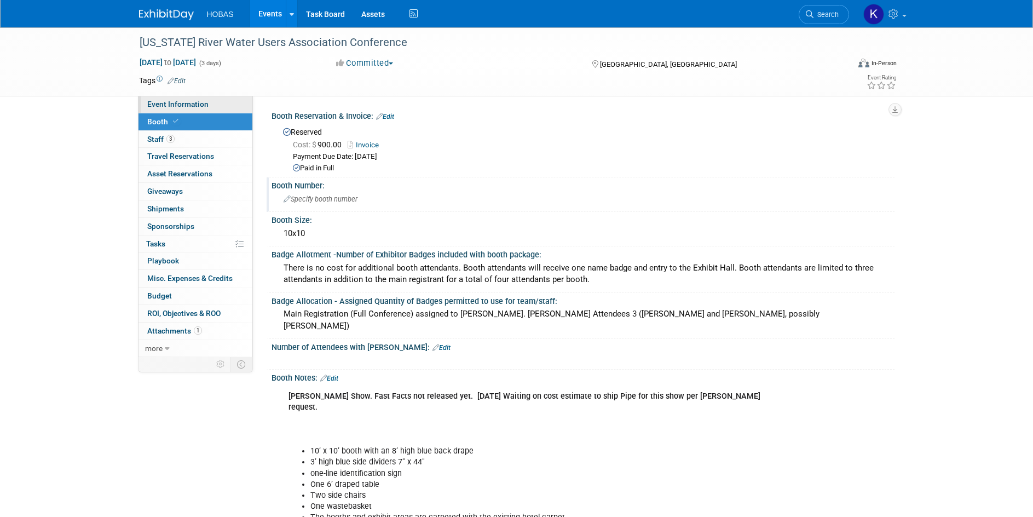
click at [190, 102] on span "Event Information" at bounding box center [177, 104] width 61 height 9
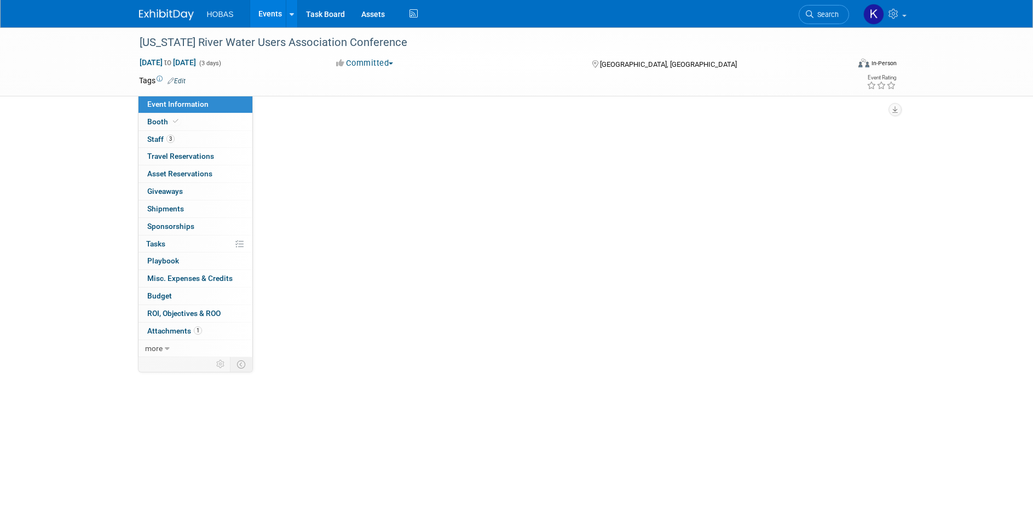
select select "Owners/Engineers"
select select "Tradeshow Regional"
select select "Water"
select select "Exhibiting"
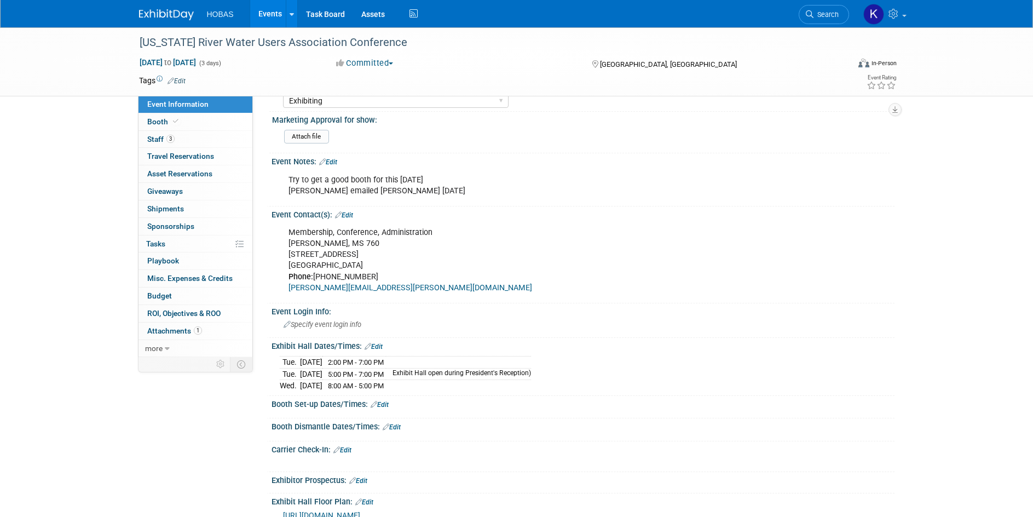
scroll to position [657, 0]
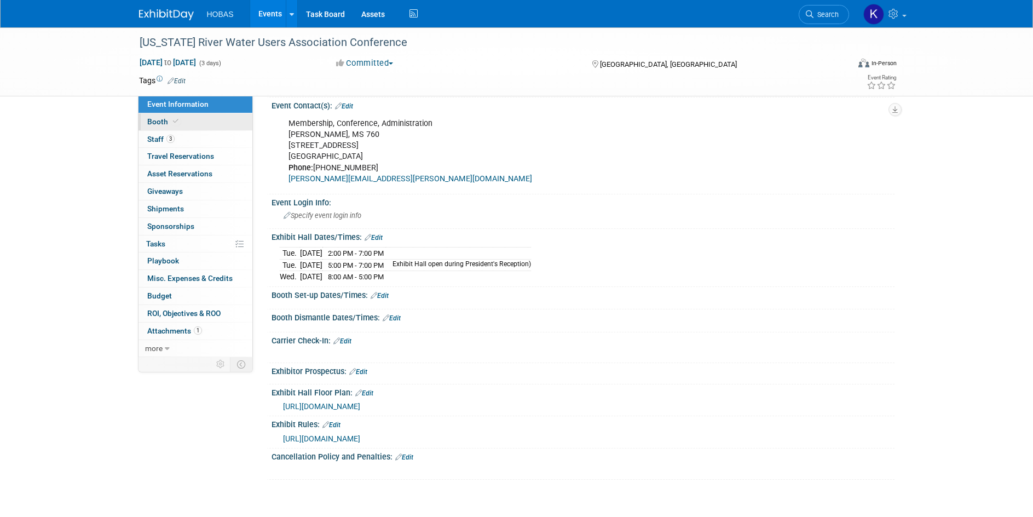
click at [192, 125] on link "Booth" at bounding box center [195, 121] width 114 height 17
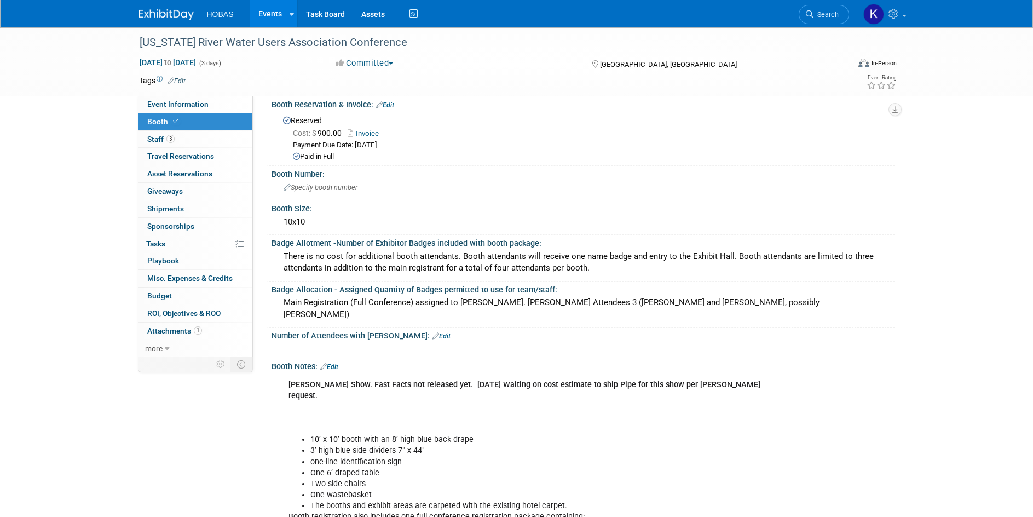
scroll to position [0, 0]
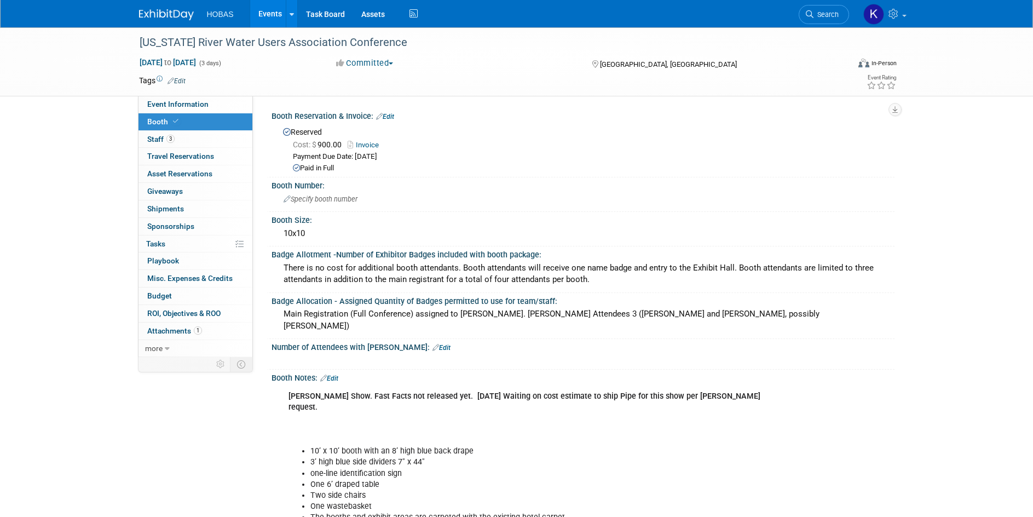
click at [182, 13] on img at bounding box center [166, 14] width 55 height 11
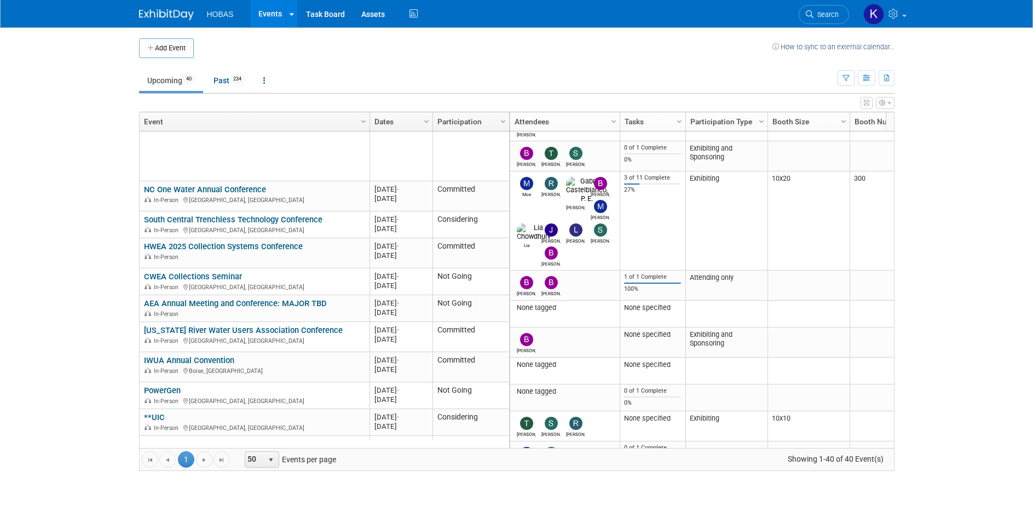
scroll to position [525, 0]
